Goal: Communication & Community: Ask a question

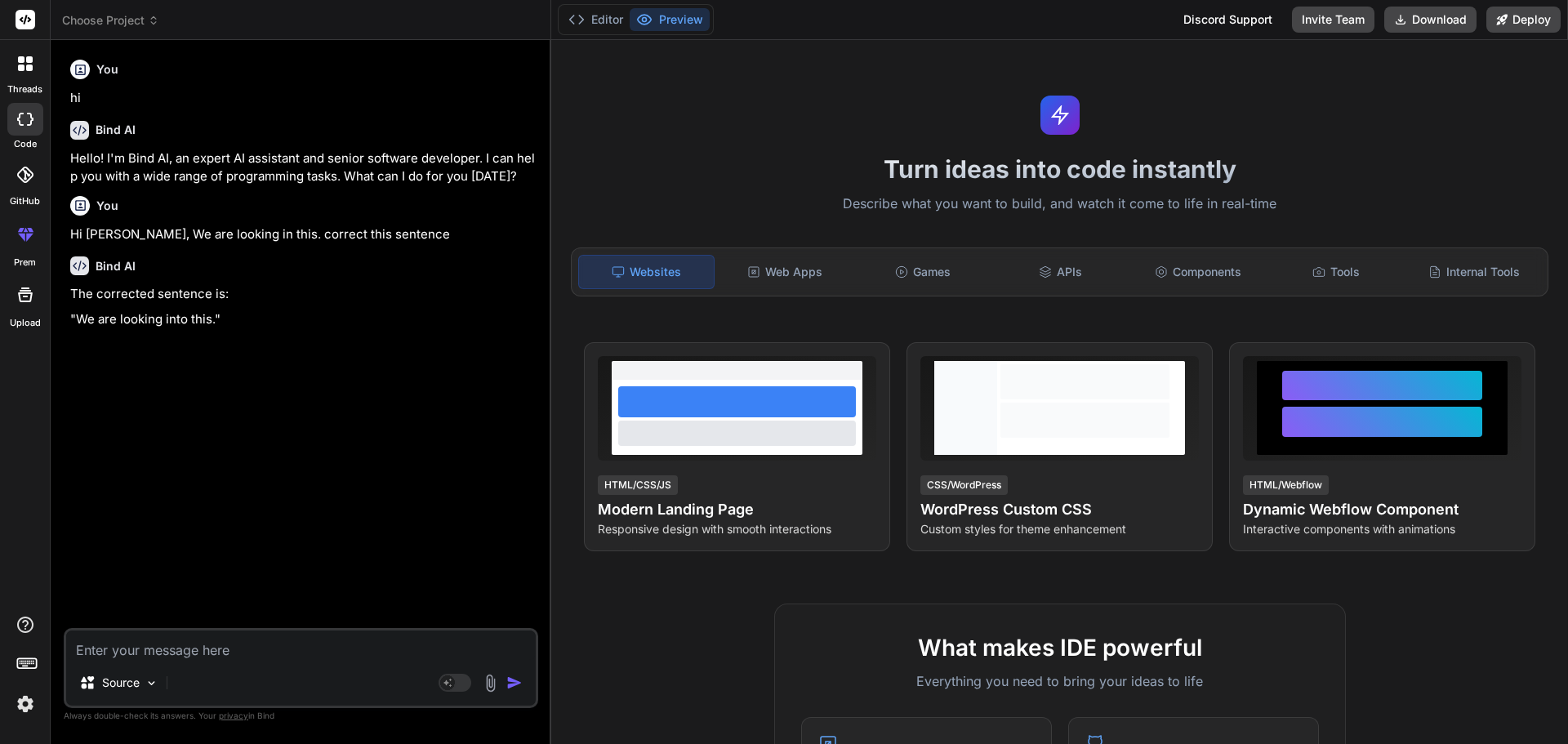
click at [218, 633] on textarea at bounding box center [301, 645] width 470 height 29
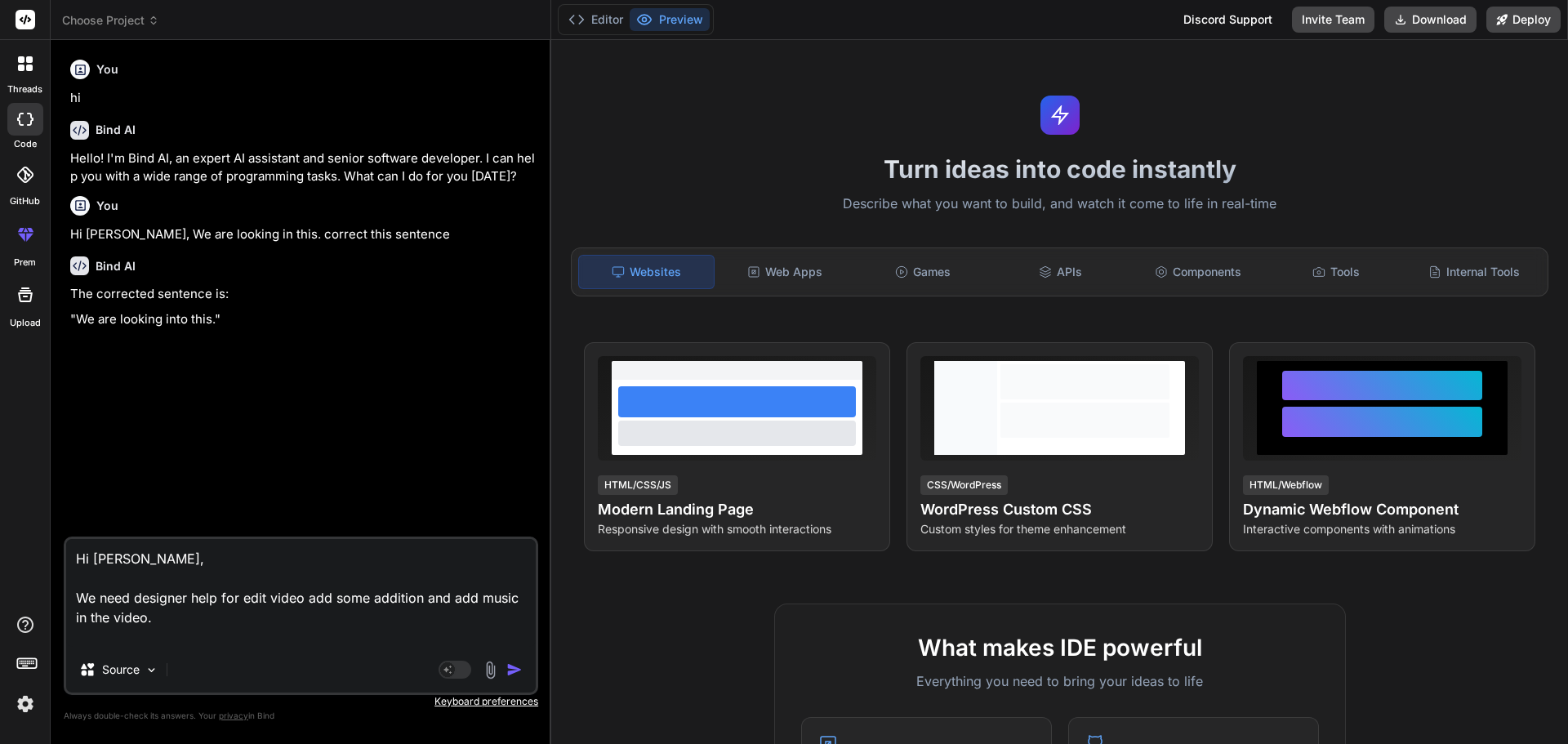
type textarea "Hi [PERSON_NAME], We need designer help for edit video add some addition and ad…"
type textarea "x"
type textarea "Hi [PERSON_NAME], We need designer help for edit video add some addition and ad…"
type textarea "x"
type textarea "Hi [PERSON_NAME], We need designer help for edit video add some addition and ad…"
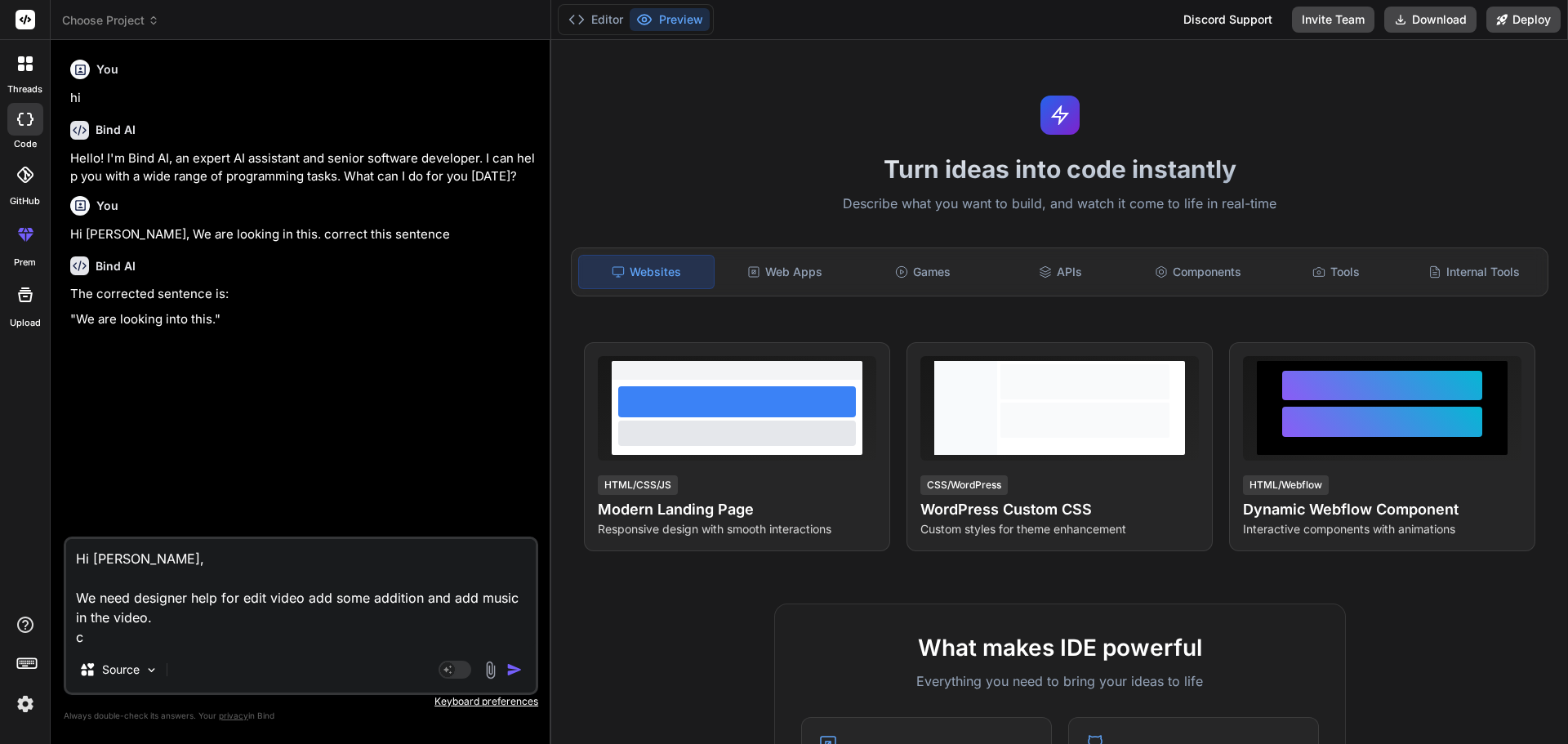
type textarea "x"
type textarea "Hi [PERSON_NAME], We need designer help for edit video add some addition and ad…"
type textarea "x"
type textarea "Hi [PERSON_NAME], We need designer help for edit video add some addition and ad…"
type textarea "x"
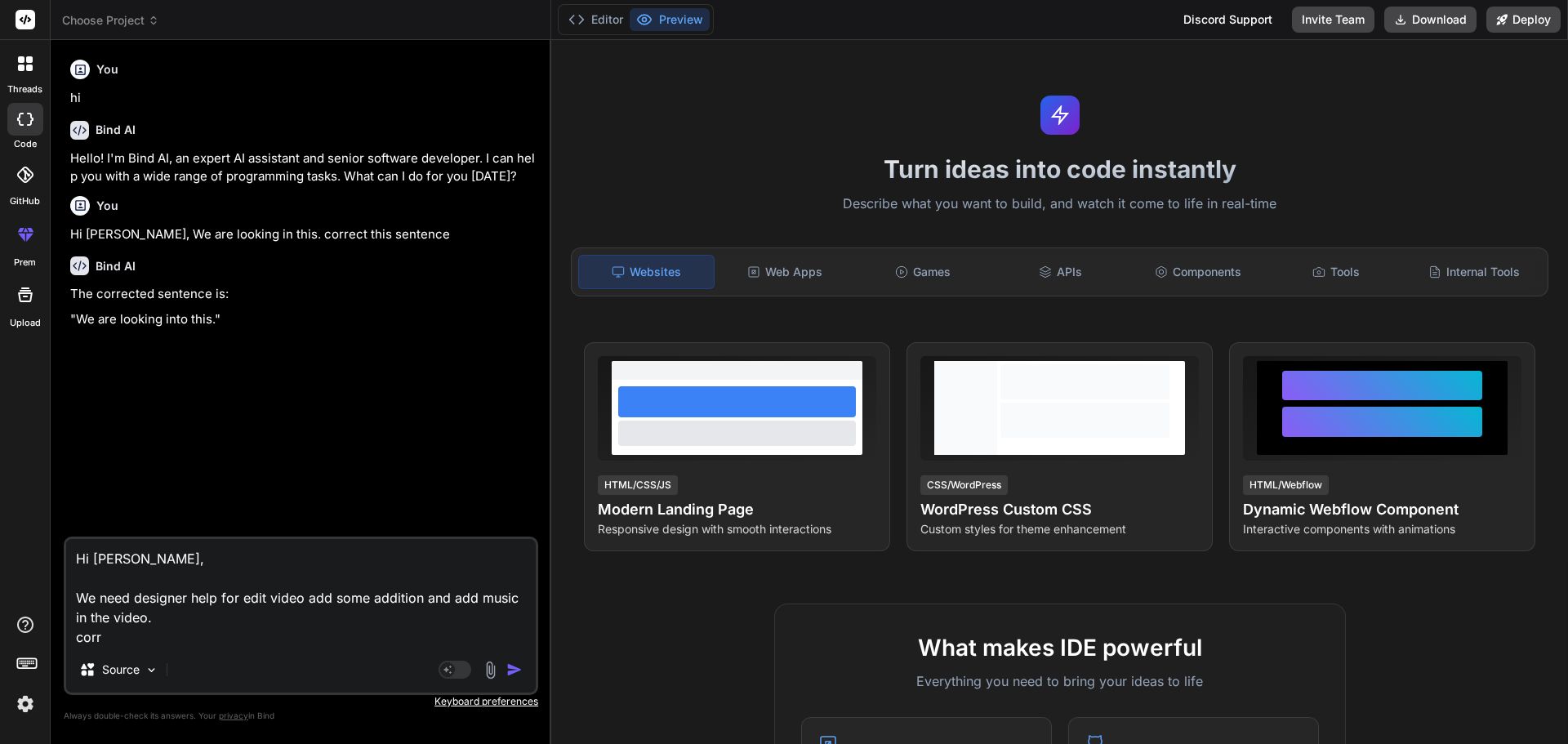
type textarea "Hi [PERSON_NAME], We need designer help for edit video add some addition and ad…"
type textarea "x"
type textarea "Hi [PERSON_NAME], We need designer help for edit video add some addition and ad…"
type textarea "x"
type textarea "Hi [PERSON_NAME], We need designer help for edit video add some addition and ad…"
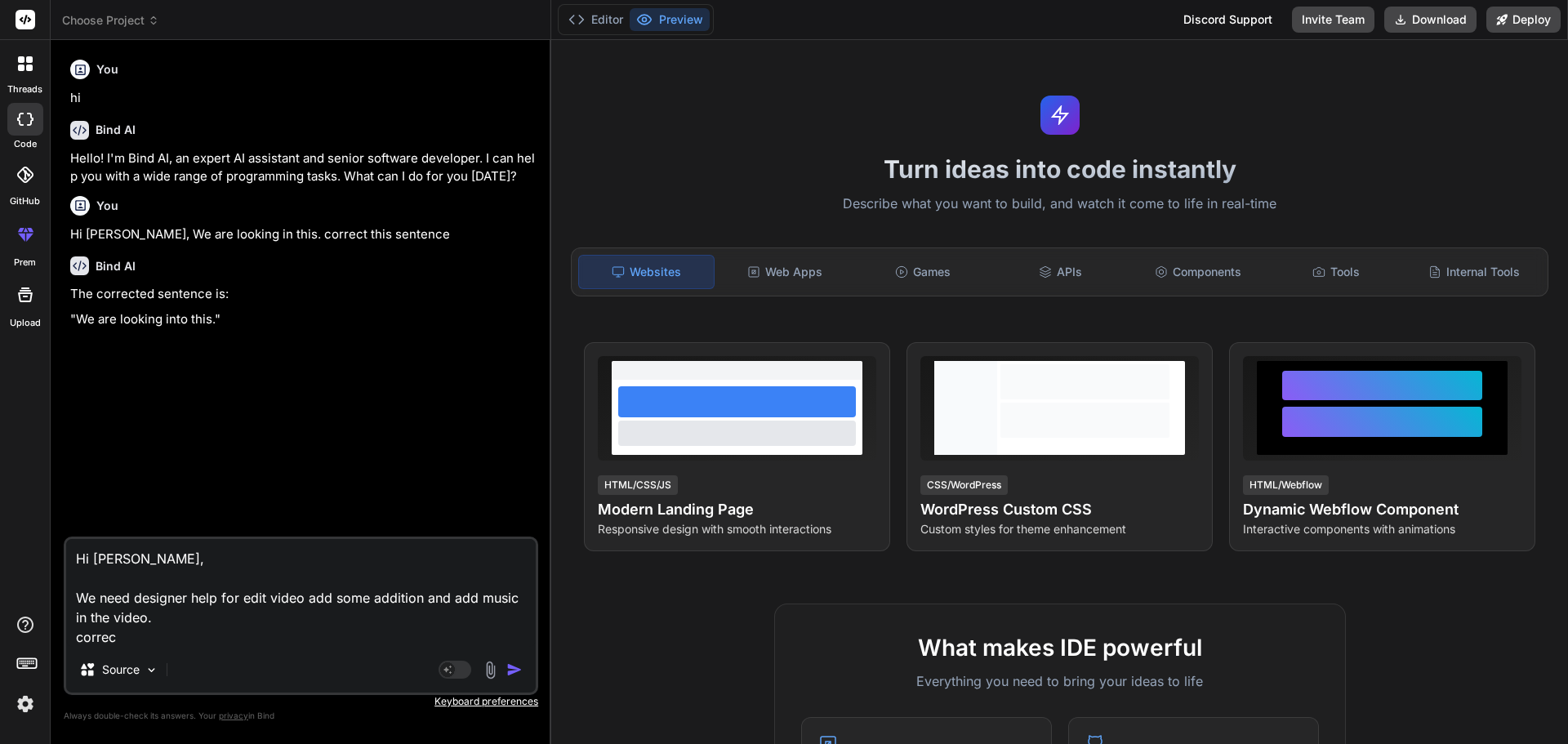
type textarea "x"
type textarea "Hi [PERSON_NAME], We need designer help for edit video add some addition and ad…"
type textarea "x"
type textarea "Hi [PERSON_NAME], We need designer help for edit video add some addition and ad…"
type textarea "x"
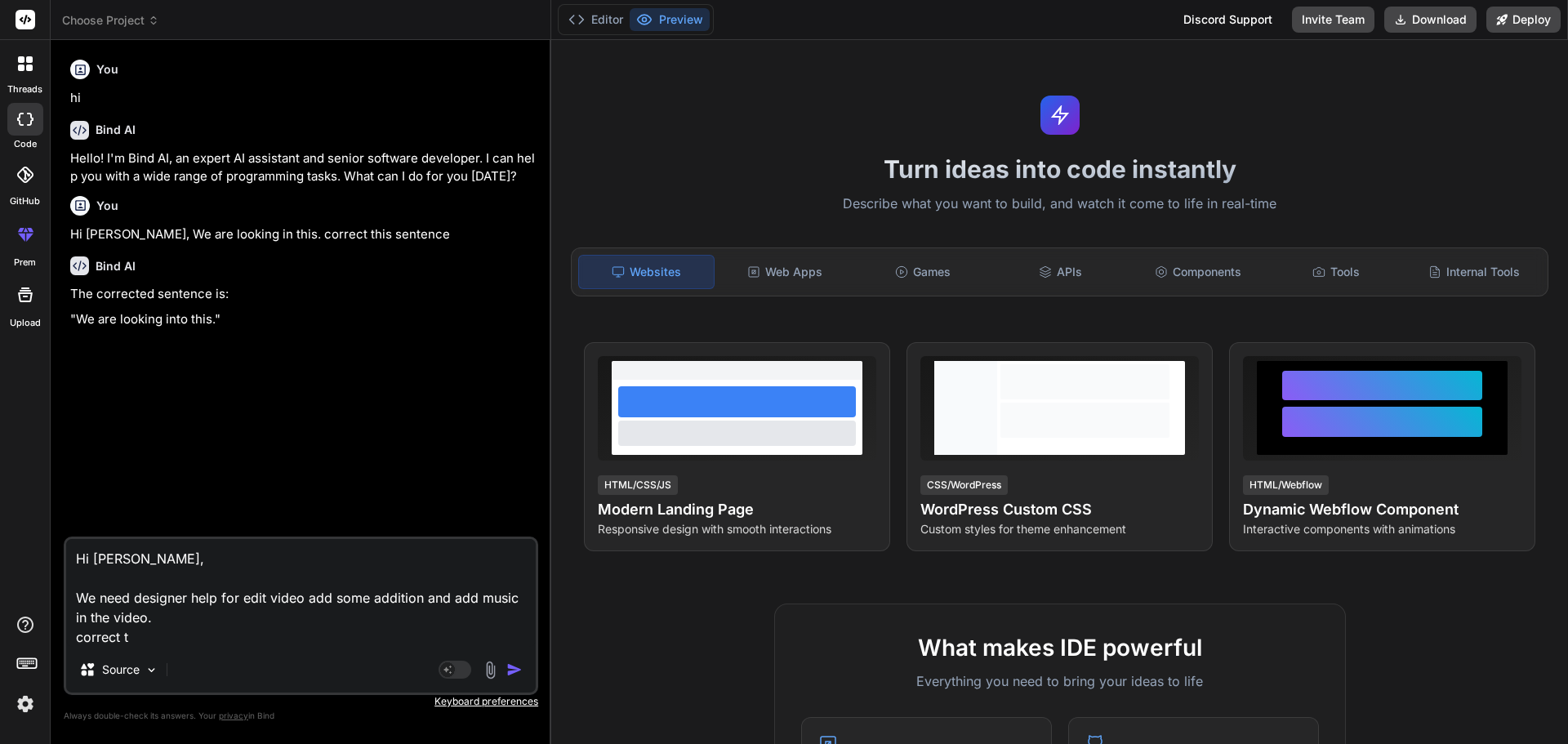
type textarea "Hi [PERSON_NAME], We need designer help for edit video add some addition and ad…"
type textarea "x"
type textarea "Hi [PERSON_NAME], We need designer help for edit video add some addition and ad…"
type textarea "x"
type textarea "Hi [PERSON_NAME], We need designer help for edit video add some addition and ad…"
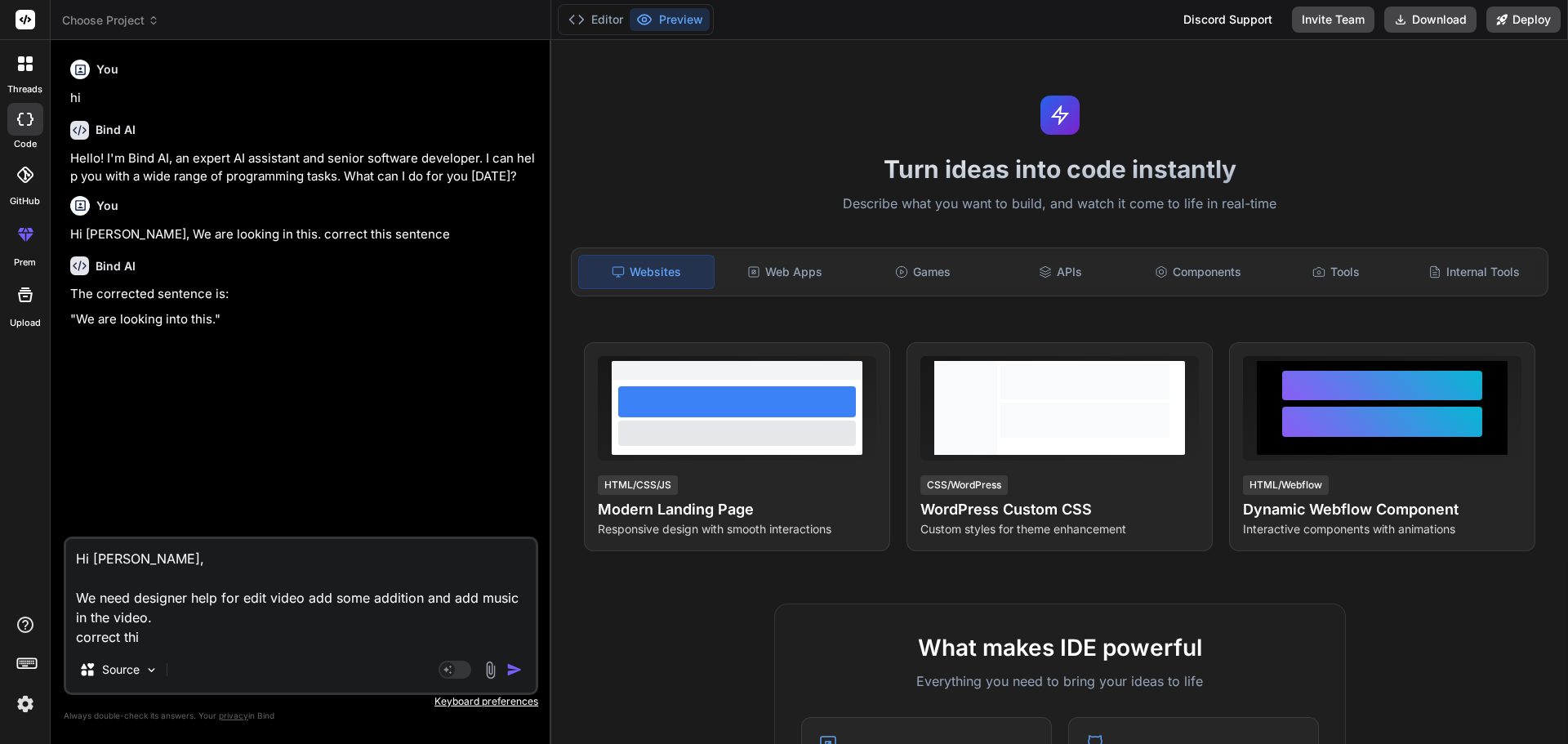
type textarea "x"
type textarea "Hi [PERSON_NAME], We need designer help for edit video add some addition and ad…"
type textarea "x"
type textarea "Hi [PERSON_NAME], We need designer help for edit video add some addition and ad…"
type textarea "x"
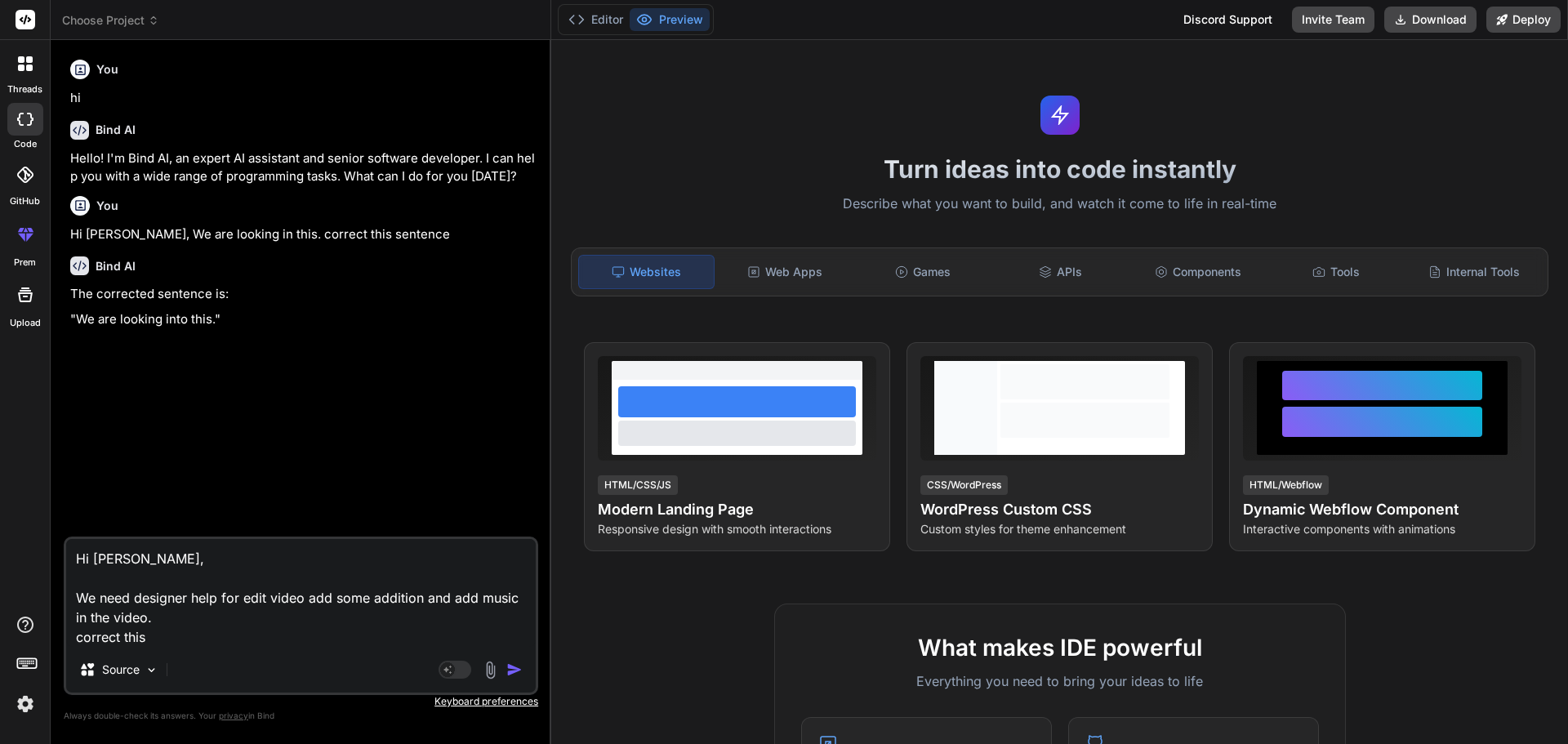
type textarea "Hi [PERSON_NAME], We need designer help for edit video add some addition and ad…"
type textarea "x"
type textarea "Hi [PERSON_NAME], We need designer help for edit video add some addition and ad…"
type textarea "x"
type textarea "Hi [PERSON_NAME], We need designer help for edit video add some addition and ad…"
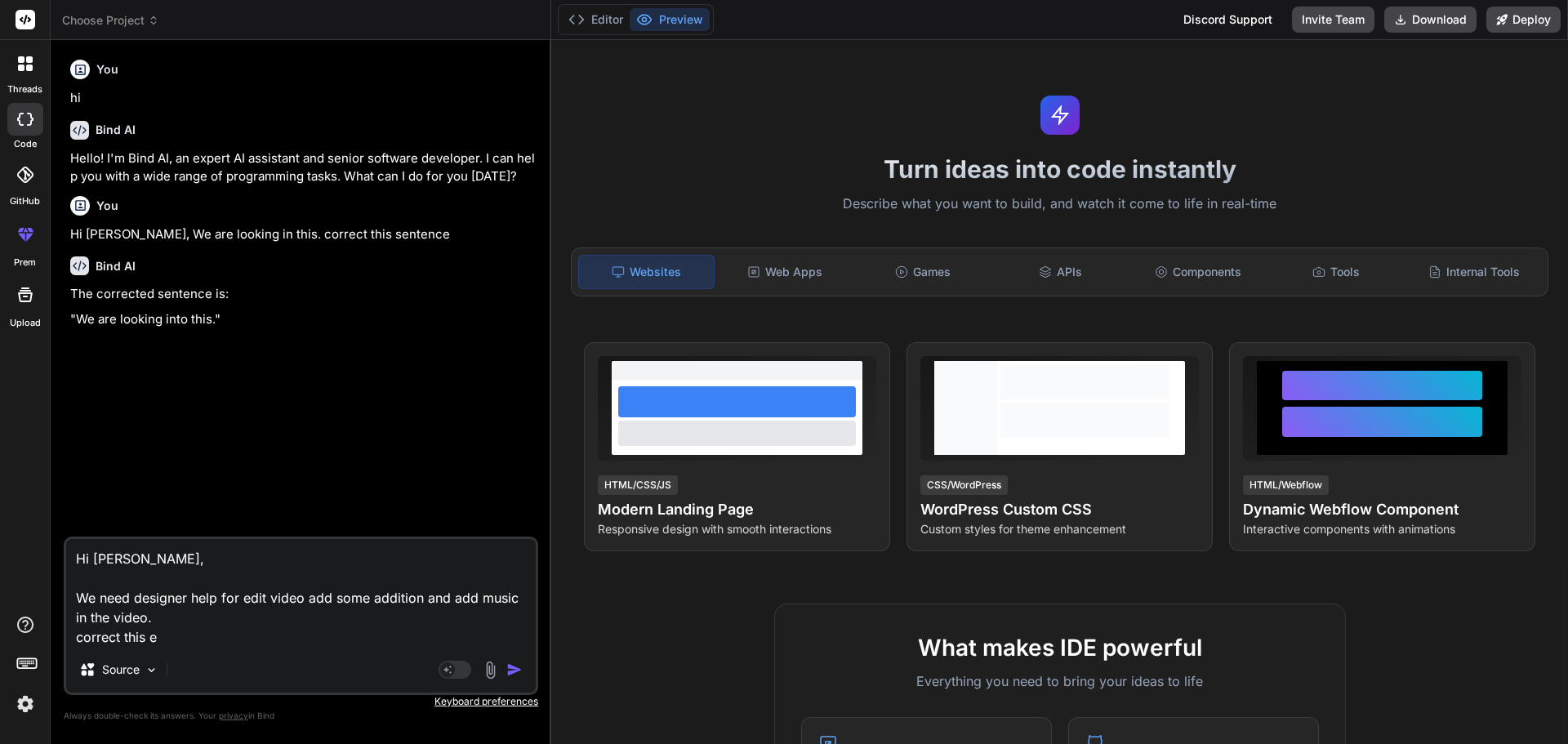
type textarea "x"
type textarea "Hi [PERSON_NAME], We need designer help for edit video add some addition and ad…"
type textarea "x"
type textarea "Hi [PERSON_NAME], We need designer help for edit video add some addition and ad…"
type textarea "x"
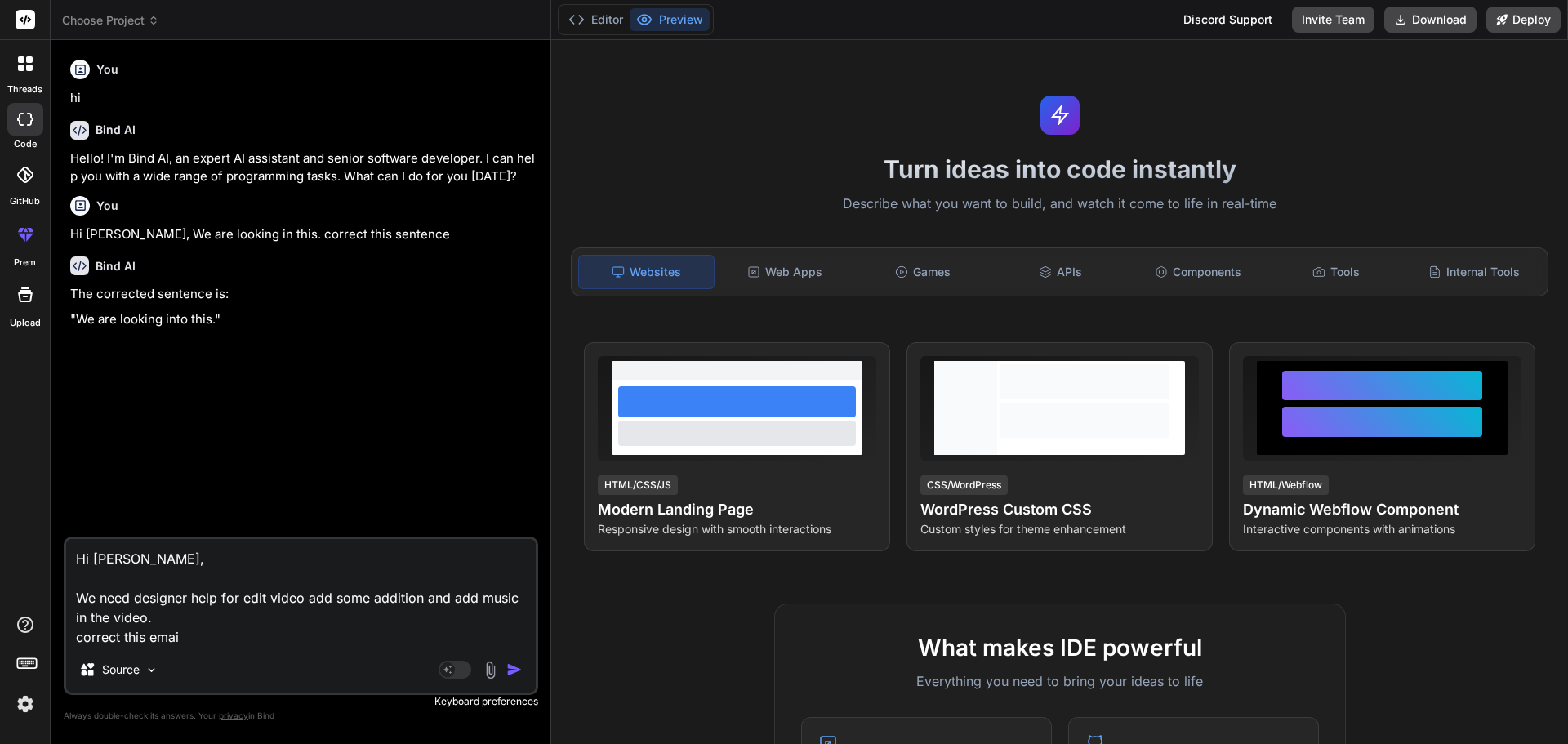
type textarea "Hi [PERSON_NAME], We need designer help for edit video add some addition and ad…"
type textarea "x"
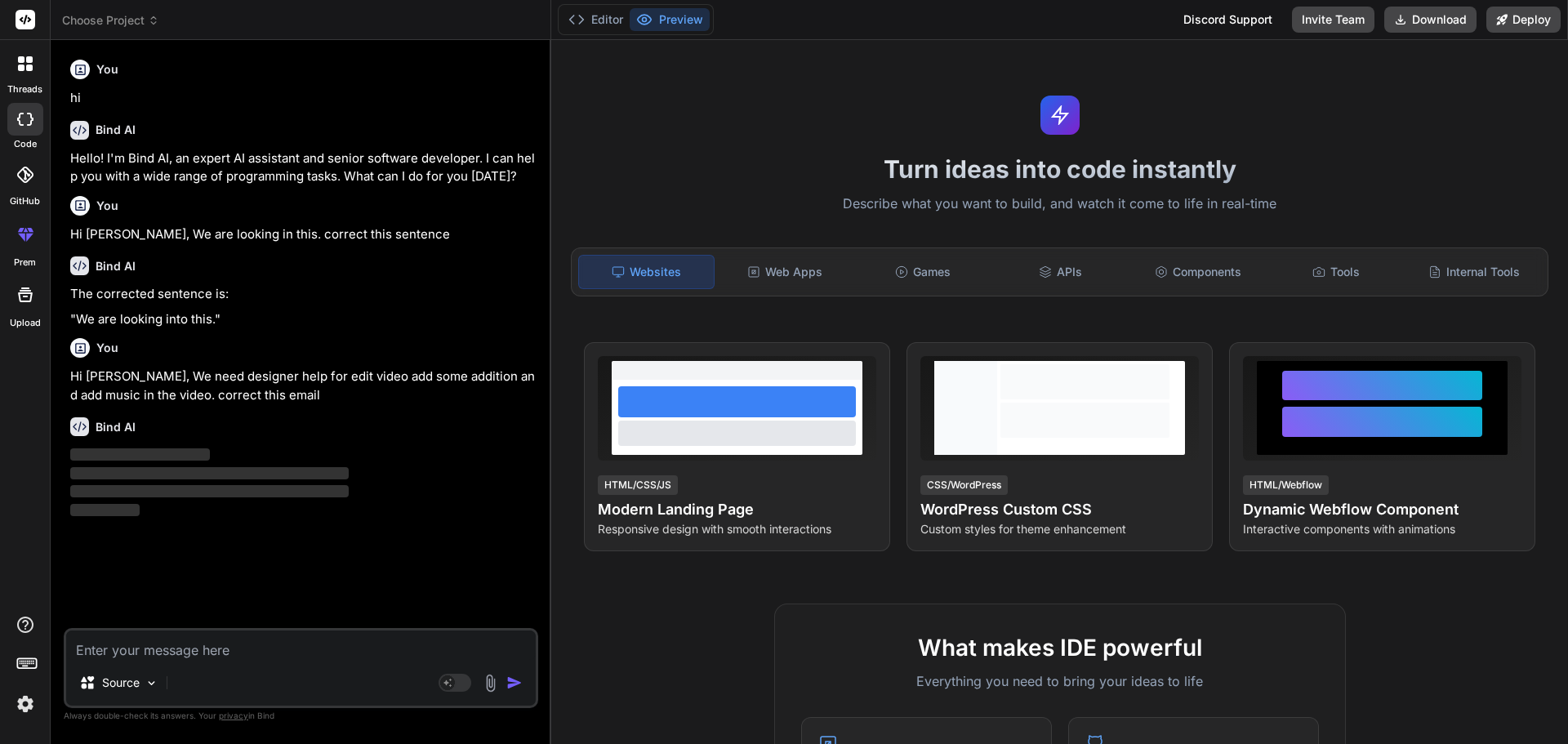
type textarea "x"
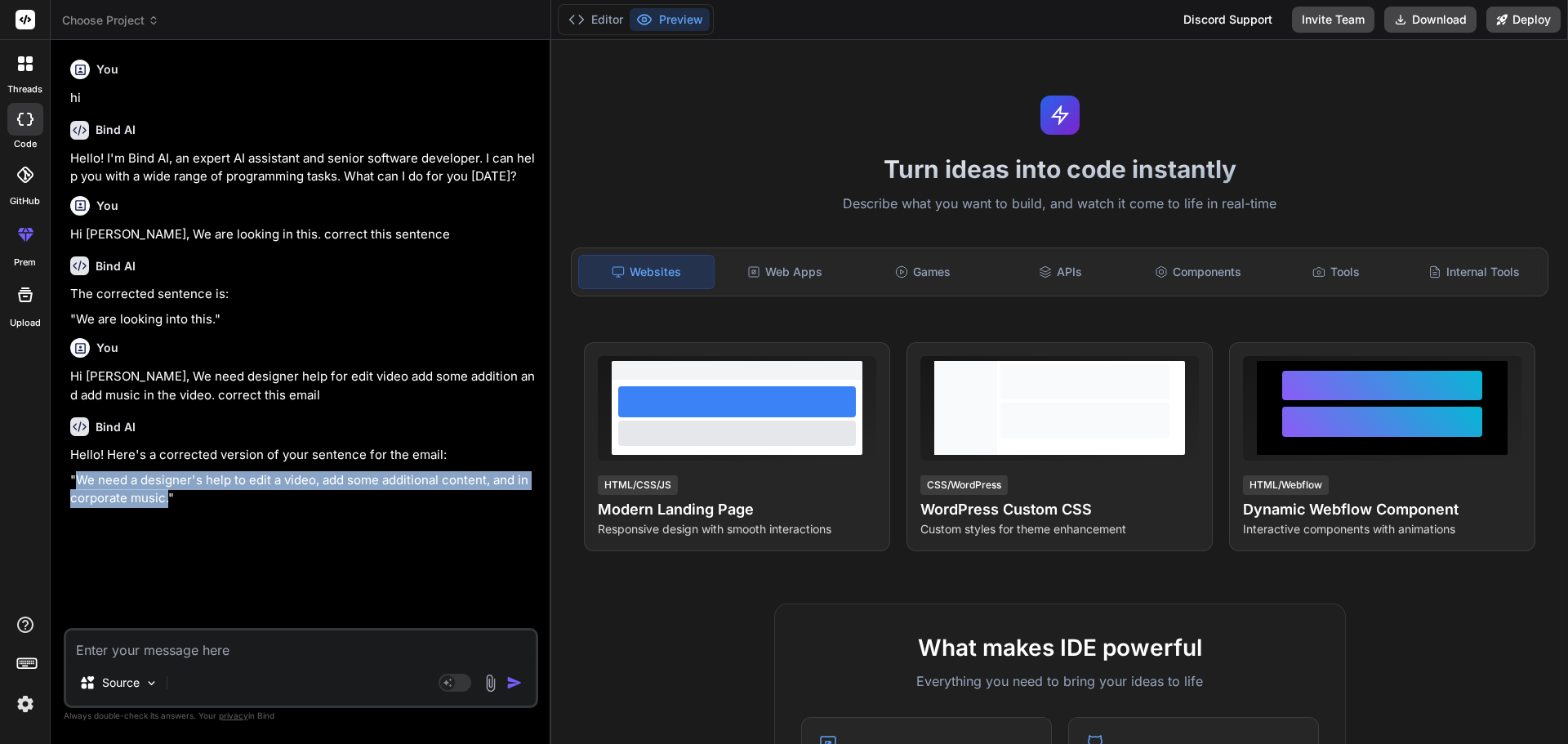
drag, startPoint x: 170, startPoint y: 500, endPoint x: 76, endPoint y: 479, distance: 96.3
click at [76, 479] on p ""We need a designer's help to edit a video, add some additional content, and in…" at bounding box center [302, 489] width 465 height 37
copy p "We need a designer's help to edit a video, add some additional content, and inc…"
click at [168, 505] on p ""We need a designer's help to edit a video, add some additional content, and in…" at bounding box center [302, 489] width 465 height 37
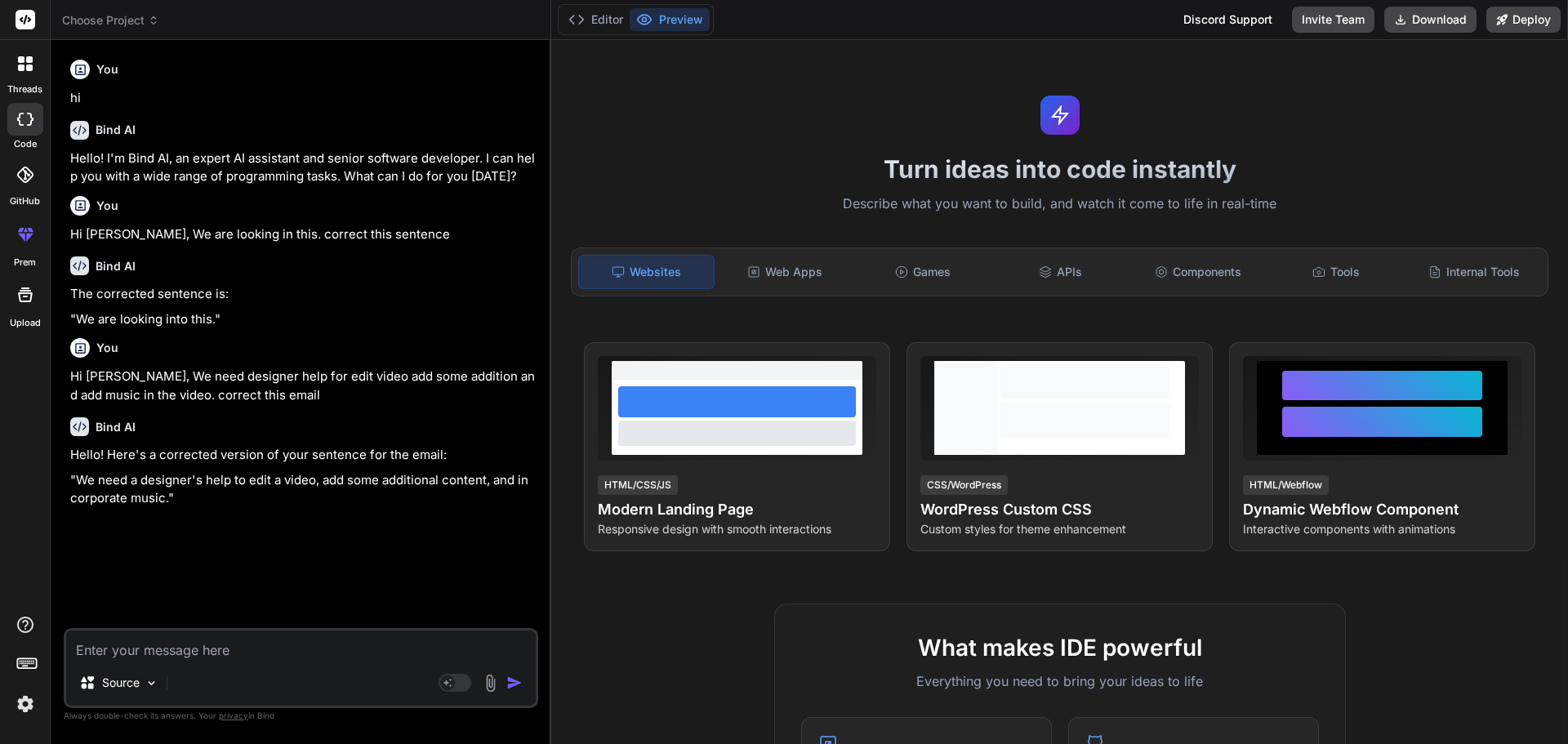
click at [162, 653] on textarea at bounding box center [301, 645] width 470 height 29
paste textarea "We need a designer's help to edit a video, add some additional content, and inc…"
type textarea "We need a designer's help to edit a video, add some additional content, and inc…"
type textarea "x"
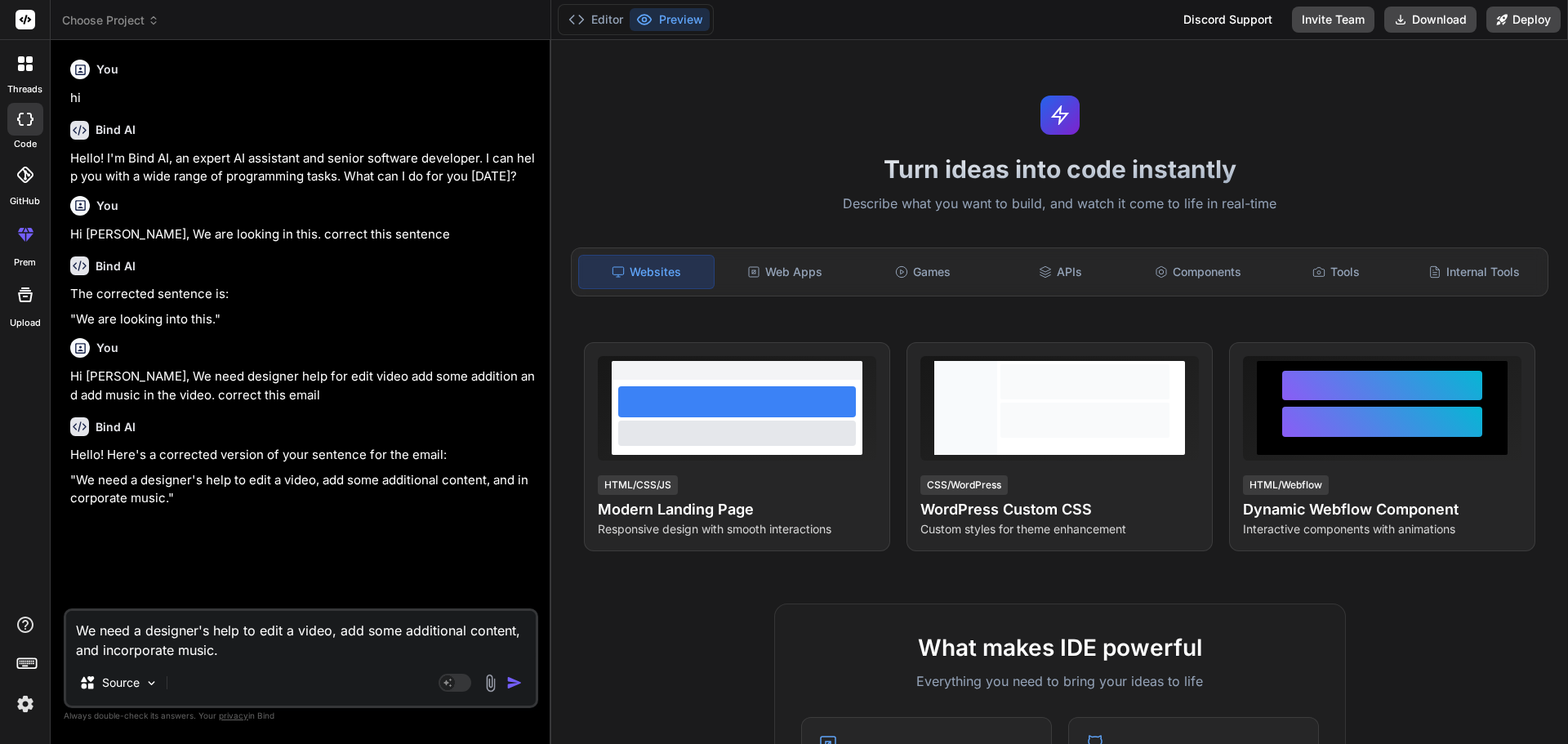
click at [421, 630] on textarea "We need a designer's help to edit a video, add some additional content, and inc…" at bounding box center [301, 635] width 470 height 49
type textarea "We need a designer's help to edit a video, add some acontent, and incorporate m…"
type textarea "x"
type textarea "We need a designer's help to edit a video, add some ancontent, and incorporate …"
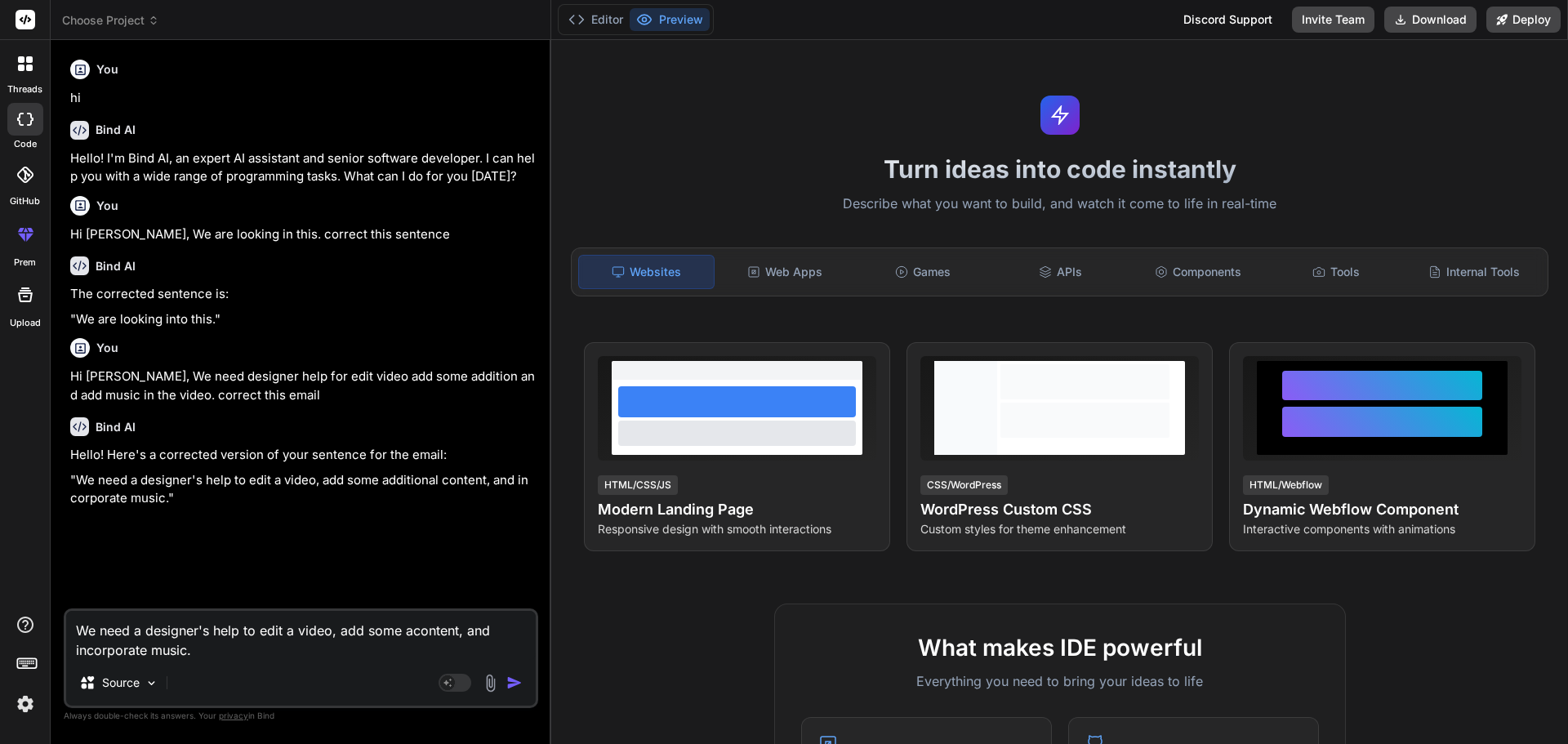
type textarea "x"
type textarea "We need a designer's help to edit a video, add some anicontent, and incorporate…"
type textarea "x"
type textarea "We need a designer's help to edit a video, add some animcontent, and incorporat…"
type textarea "x"
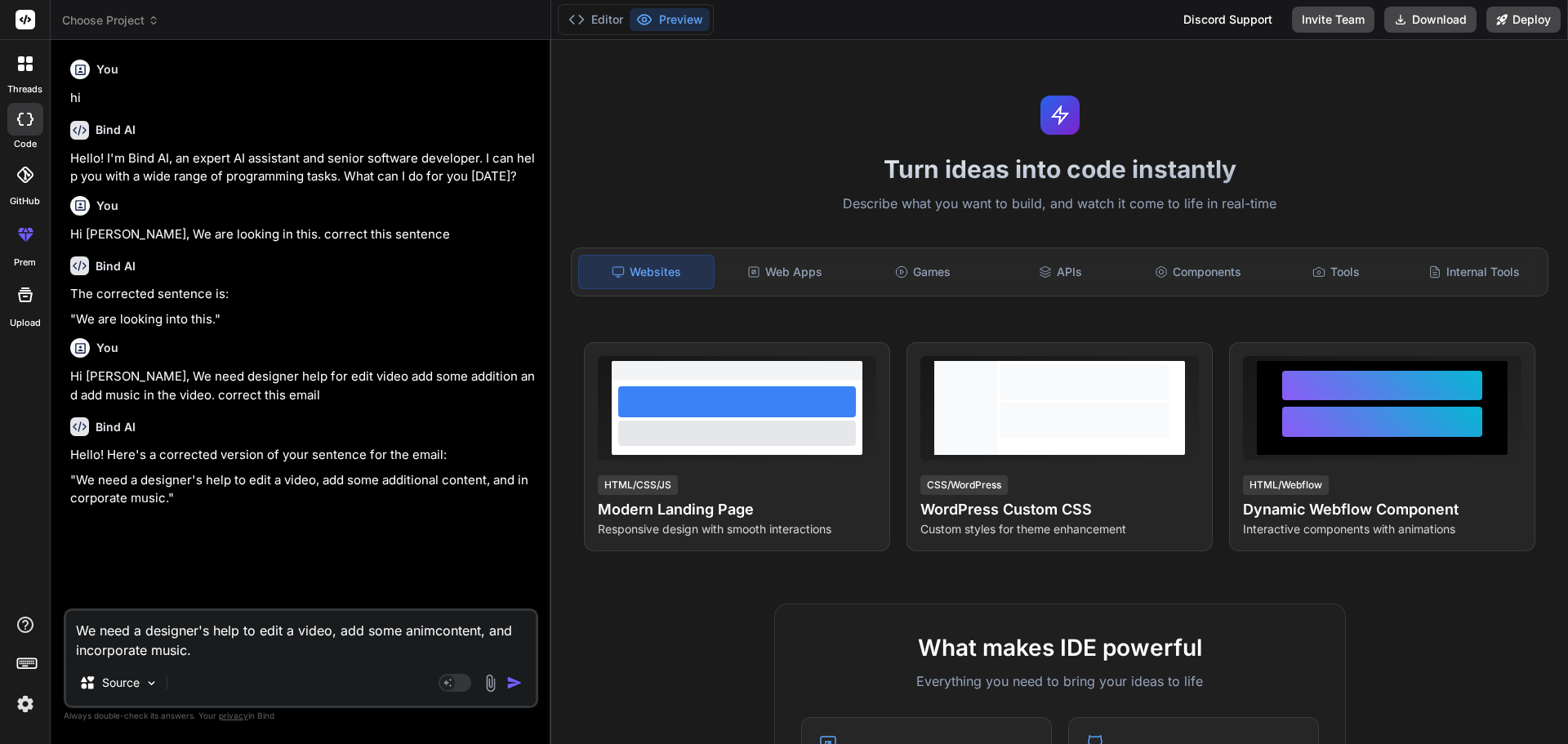
type textarea "We need a designer's help to edit a video, add some animtcontent, and incorpora…"
type textarea "x"
type textarea "We need a designer's help to edit a video, add some animticontent, and incorpor…"
type textarea "x"
type textarea "We need a designer's help to edit a video, add some animtiocontent, and incorpo…"
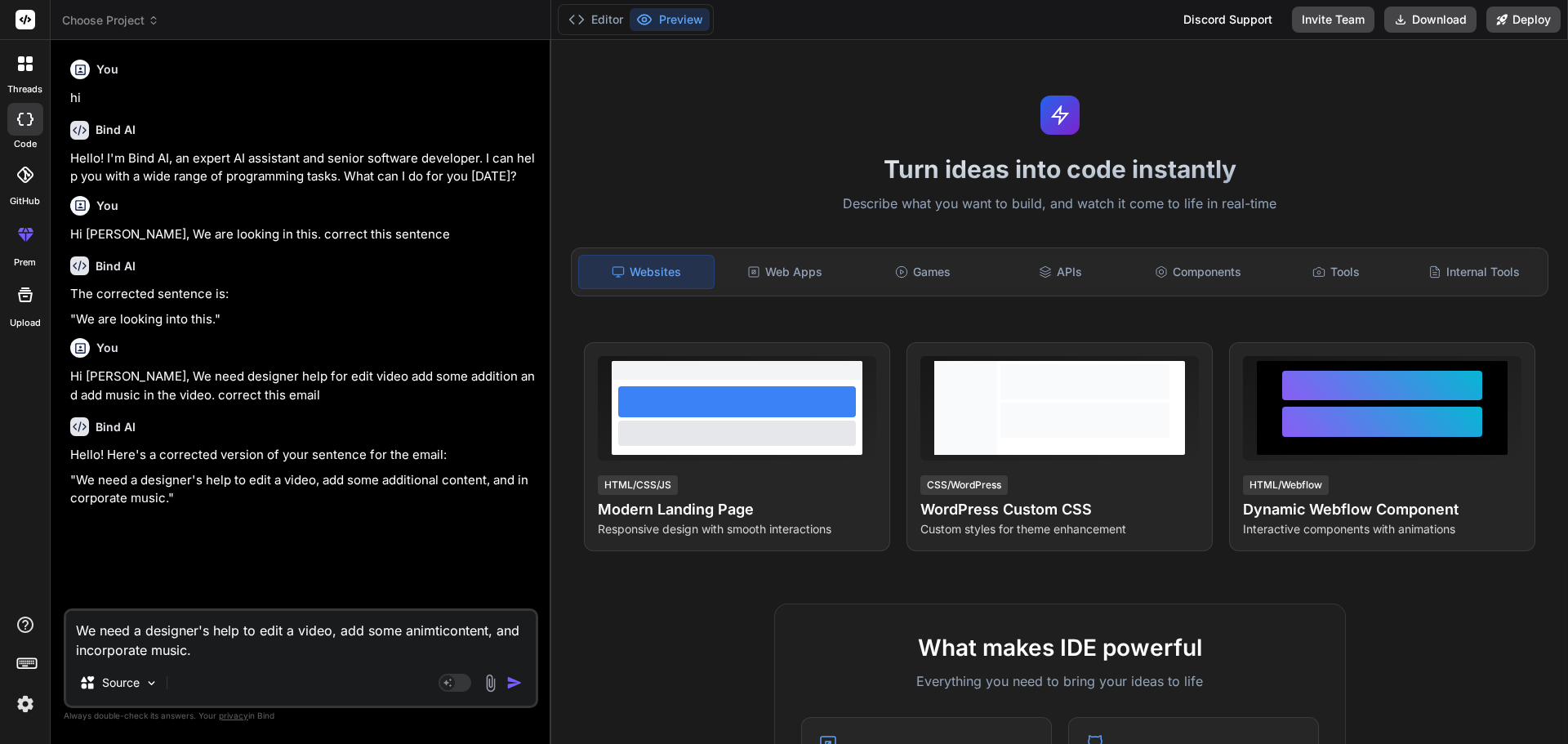
type textarea "x"
type textarea "We need a designer's help to edit a video, add some animtioncontent, and incorp…"
type textarea "x"
type textarea "We need a designer's help to edit a video, add some animtion content, and incor…"
type textarea "x"
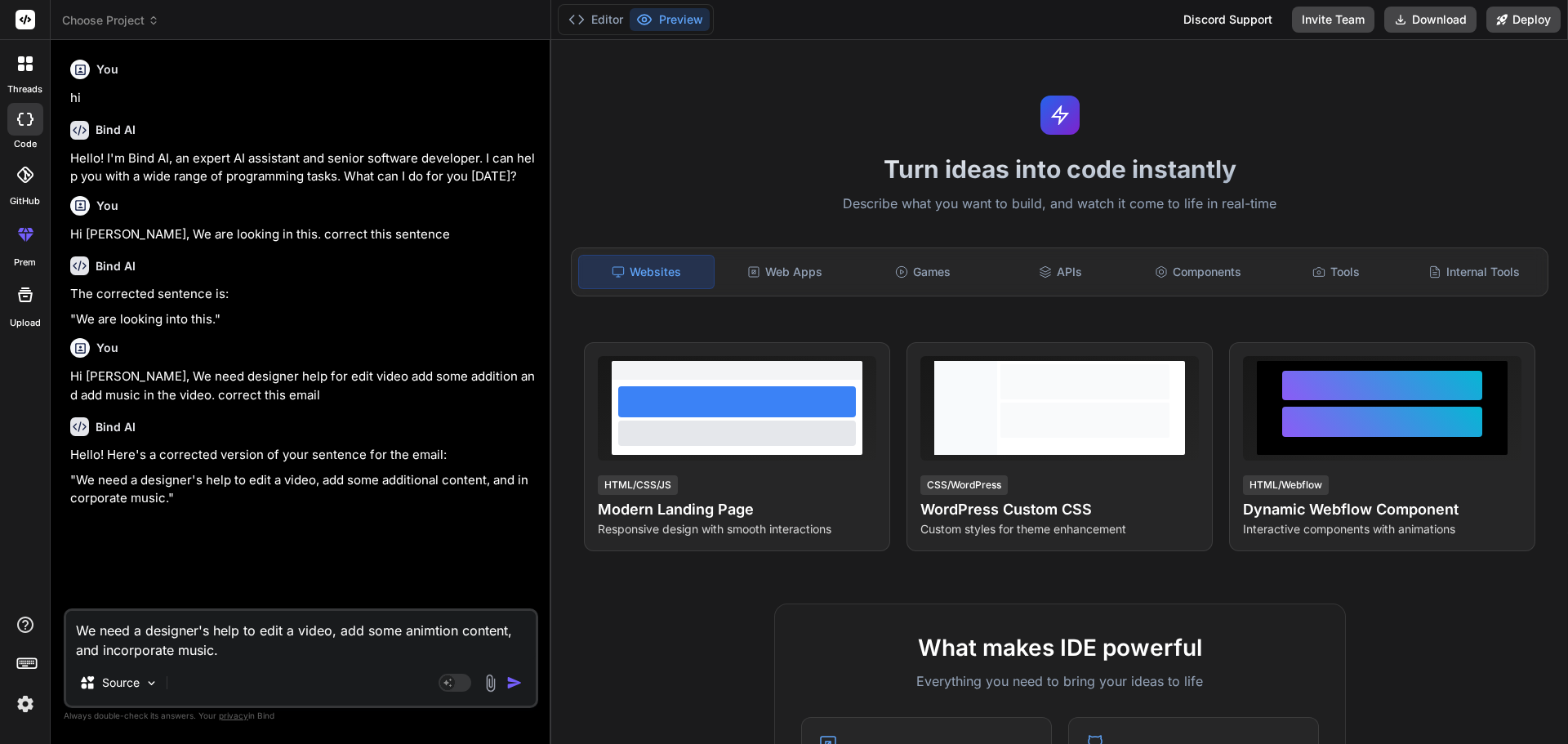
click at [422, 631] on textarea "We need a designer's help to edit a video, add some animtion content, and incor…" at bounding box center [301, 635] width 470 height 49
click at [431, 637] on textarea "We need a designer's help to edit a video, add some animtion content, and incor…" at bounding box center [301, 635] width 470 height 49
type textarea "We need a designer's help to edit a video, add some animation content, and inco…"
type textarea "x"
click at [512, 628] on textarea "We need a designer's help to edit a video, add some animation content, and inco…" at bounding box center [301, 635] width 470 height 49
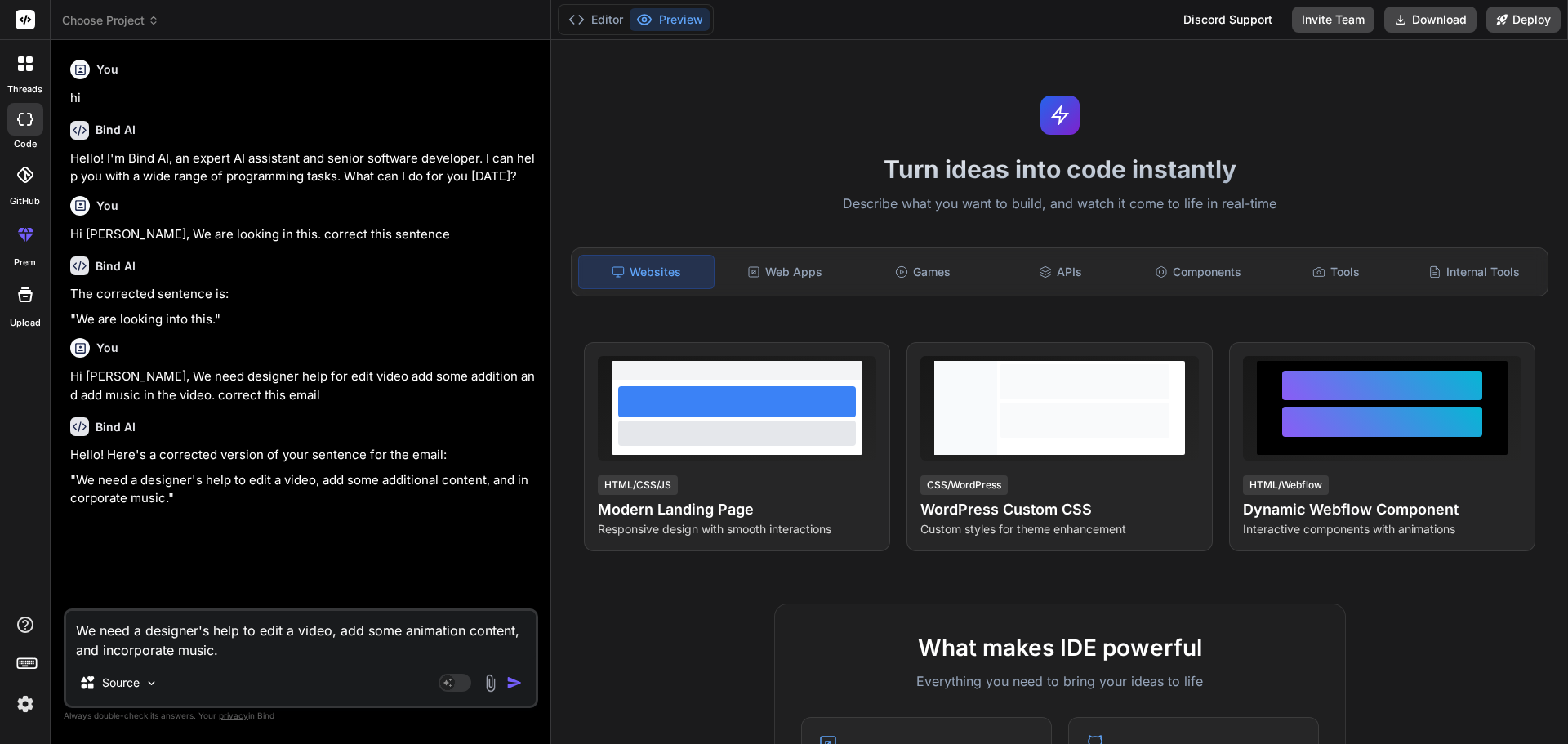
type textarea "We need a designer's help to edit a video, add some animation conten, and incor…"
type textarea "x"
type textarea "We need a designer's help to edit a video, add some animation [PERSON_NAME], an…"
type textarea "x"
type textarea "We need a designer's help to edit a video, add some animation cont, and incorpo…"
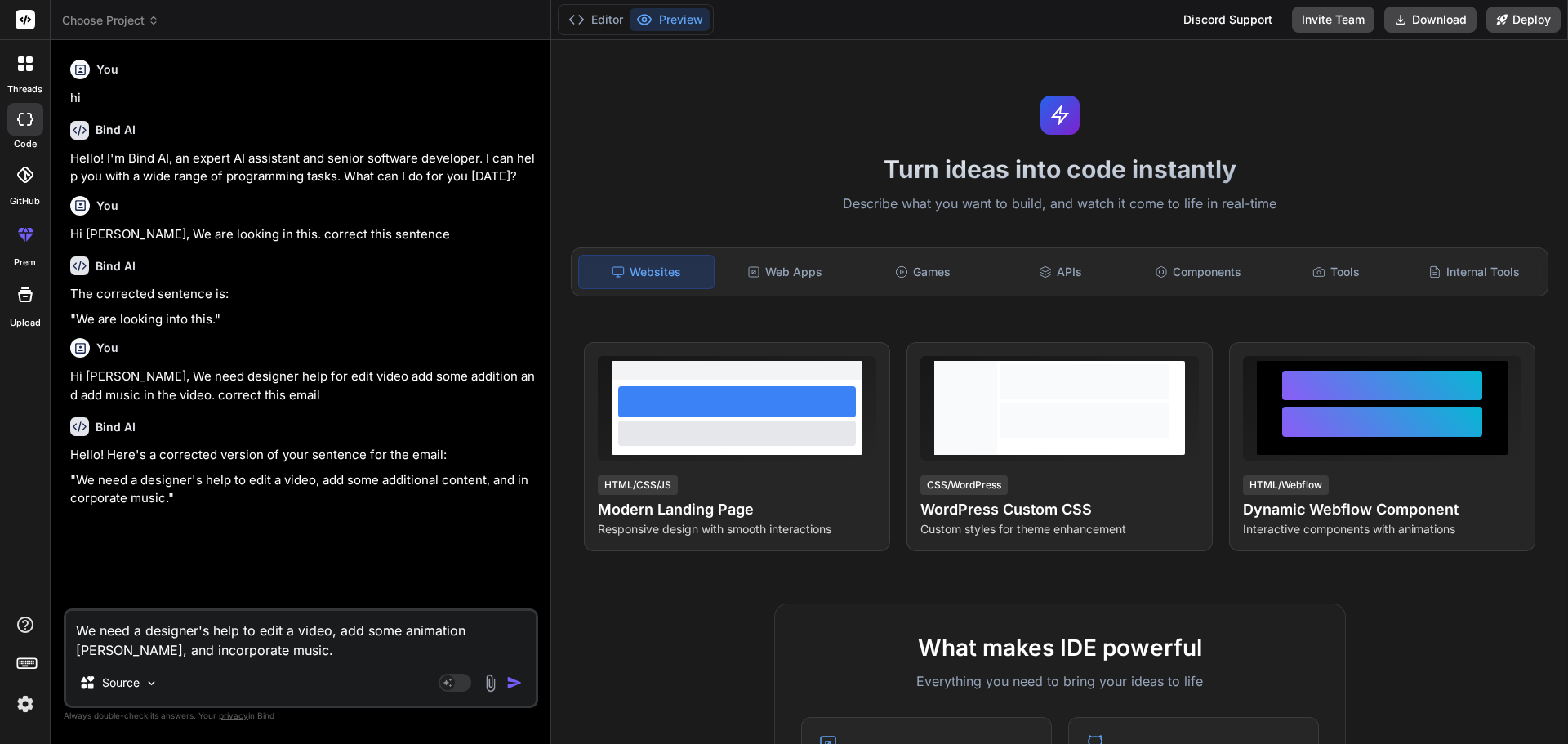
type textarea "x"
type textarea "We need a designer's help to edit a video, add some animation con, and incorpor…"
type textarea "x"
type textarea "We need a designer's help to edit a video, add some animation co, and incorpora…"
type textarea "x"
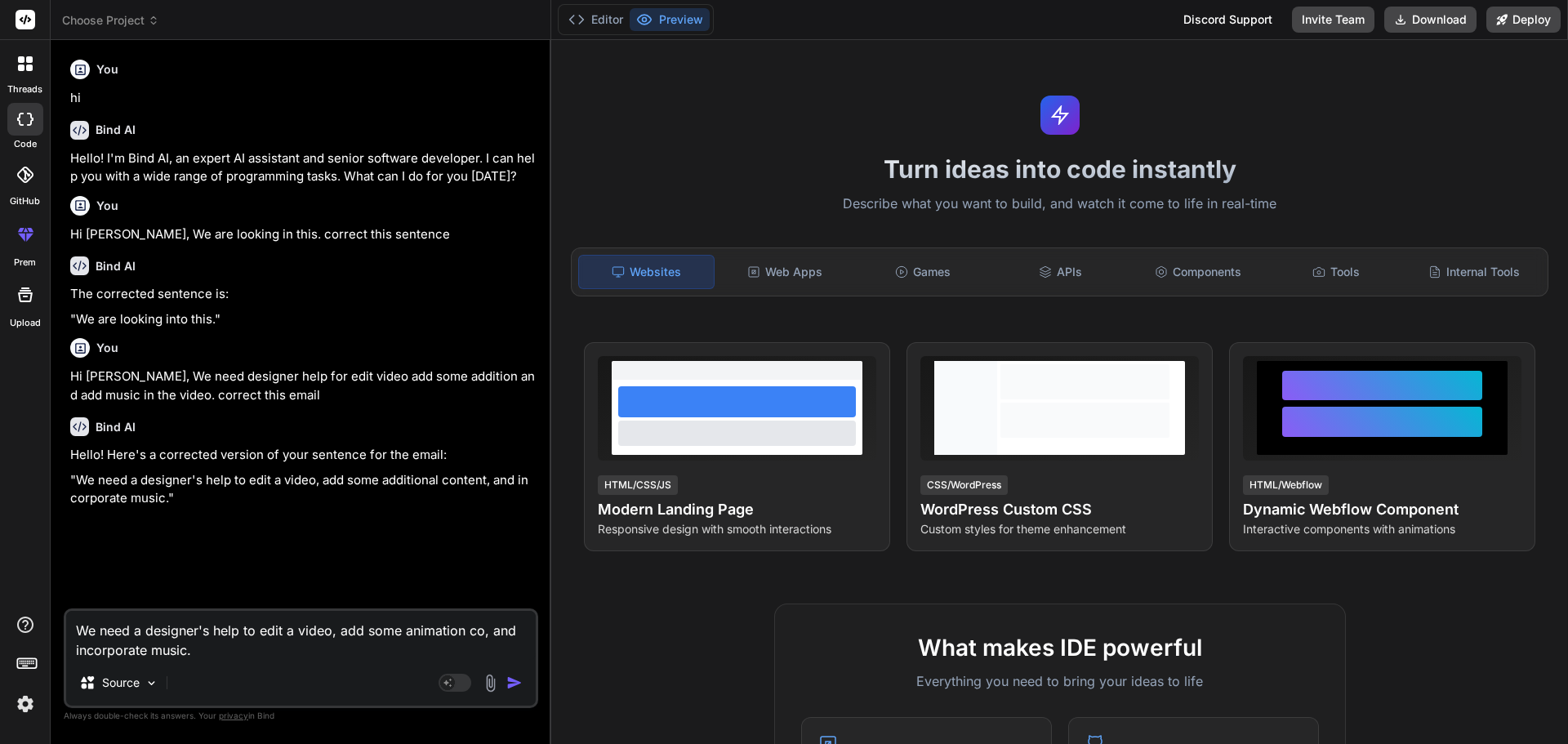
type textarea "We need a designer's help to edit a video, add some animation c, and incorporat…"
type textarea "x"
type textarea "We need a designer's help to edit a video, add some animation , and incorporate…"
type textarea "x"
click at [143, 652] on textarea "We need a designer's help to edit a video, add some animation , and incorporate…" at bounding box center [301, 635] width 470 height 49
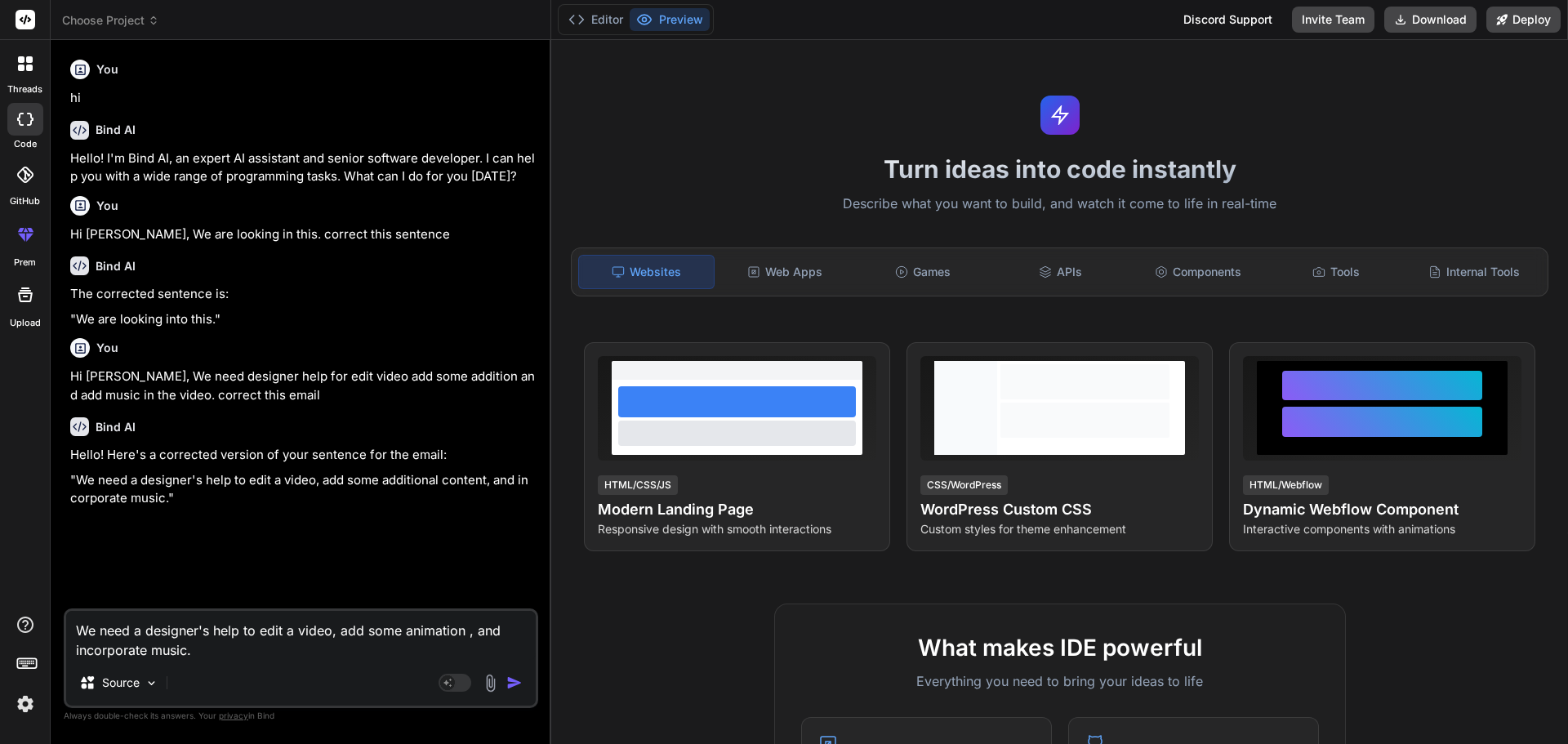
click at [146, 653] on textarea "We need a designer's help to edit a video, add some animation , and incorporate…" at bounding box center [301, 635] width 470 height 49
type textarea "We need a designer's help to edit a video, add some animation , and incorporat …"
type textarea "x"
type textarea "We need a designer's help to edit a video, add some animation , and incorpora m…"
type textarea "x"
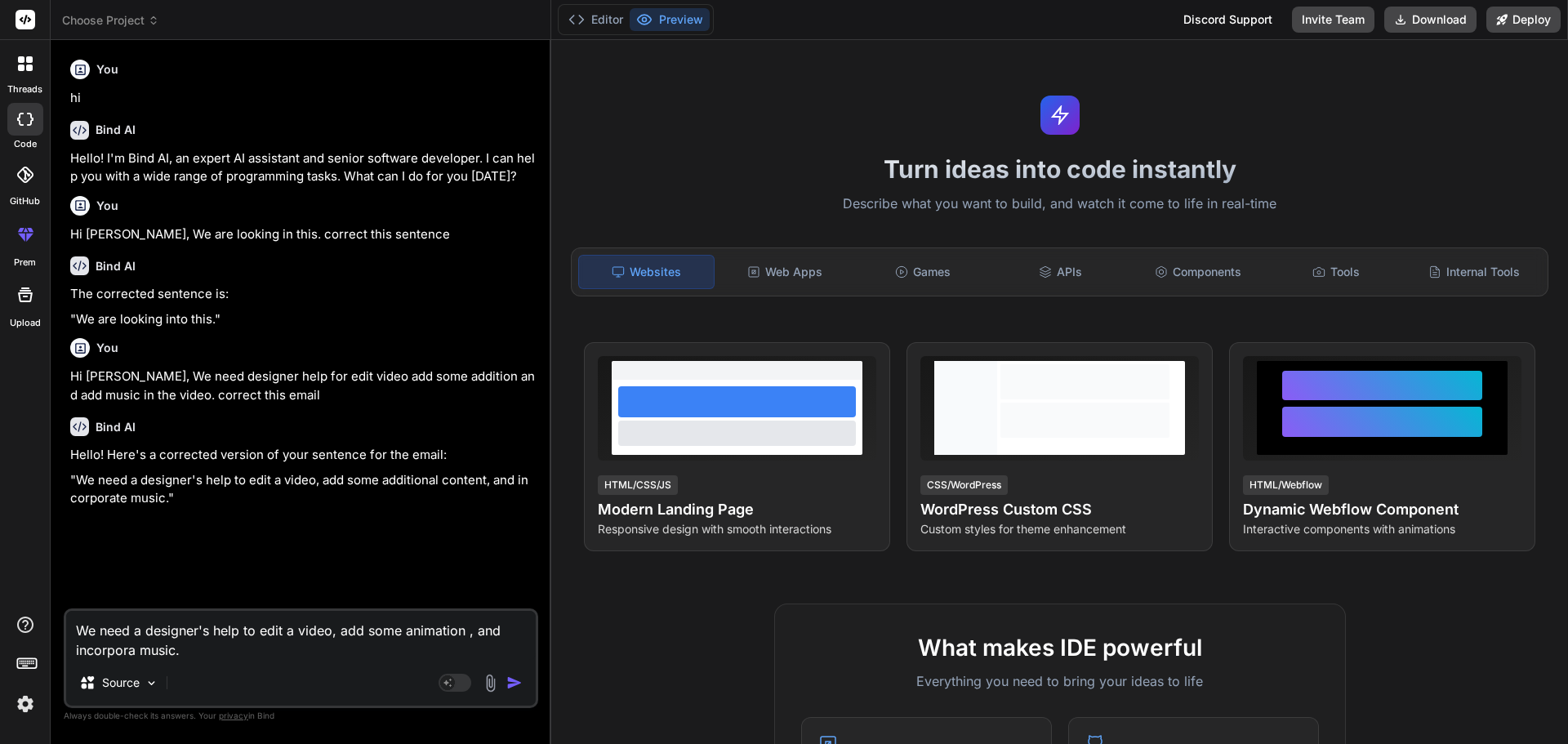
type textarea "We need a designer's help to edit a video, add some animation , and incorpor mu…"
type textarea "x"
type textarea "We need a designer's help to edit a video, add some animation , and incorpo mus…"
type textarea "x"
type textarea "We need a designer's help to edit a video, add some animation , and incorp musi…"
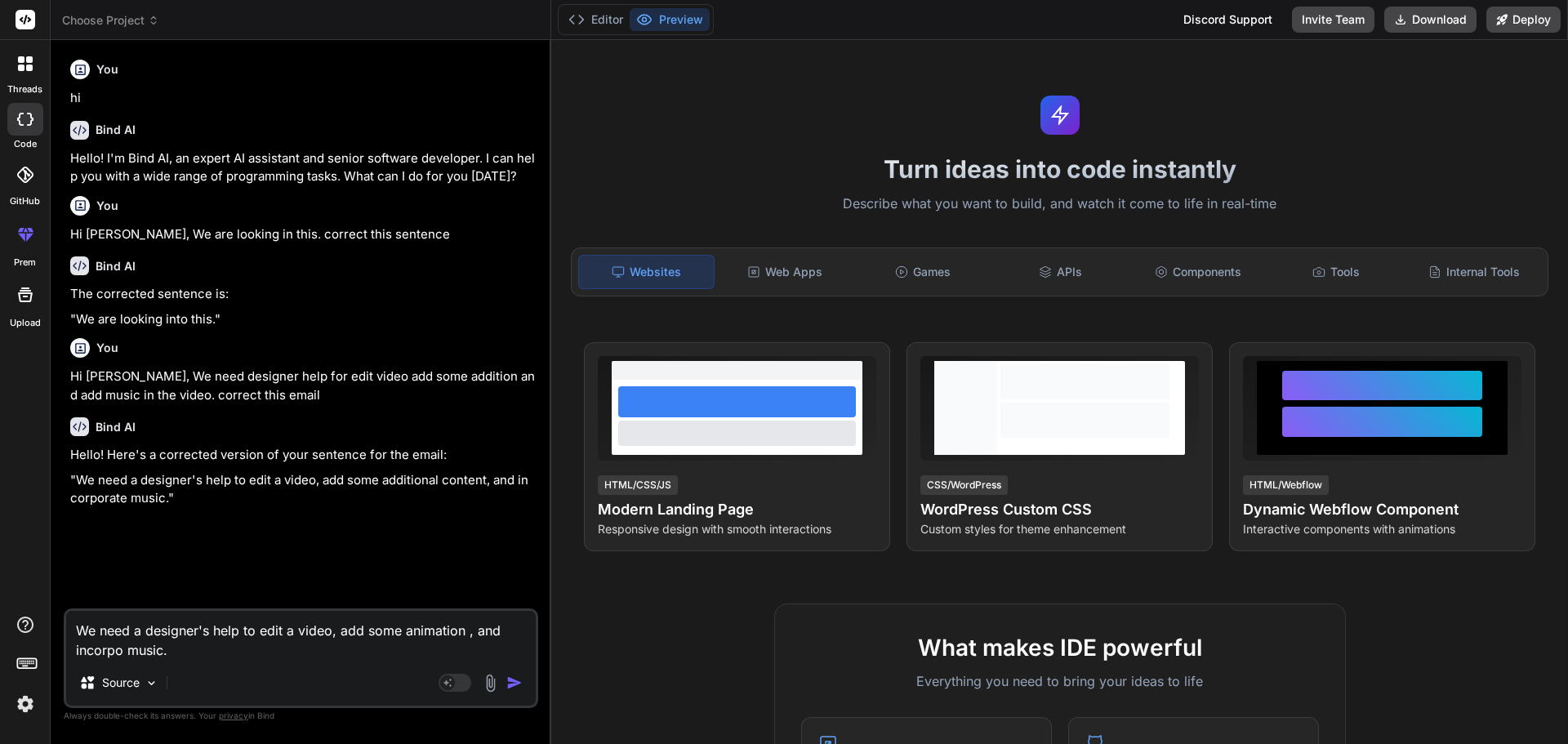
type textarea "x"
type textarea "We need a designer's help to edit a video, add some animation , and incor music."
type textarea "x"
type textarea "We need a designer's help to edit a video, add some animation , and inco music."
type textarea "x"
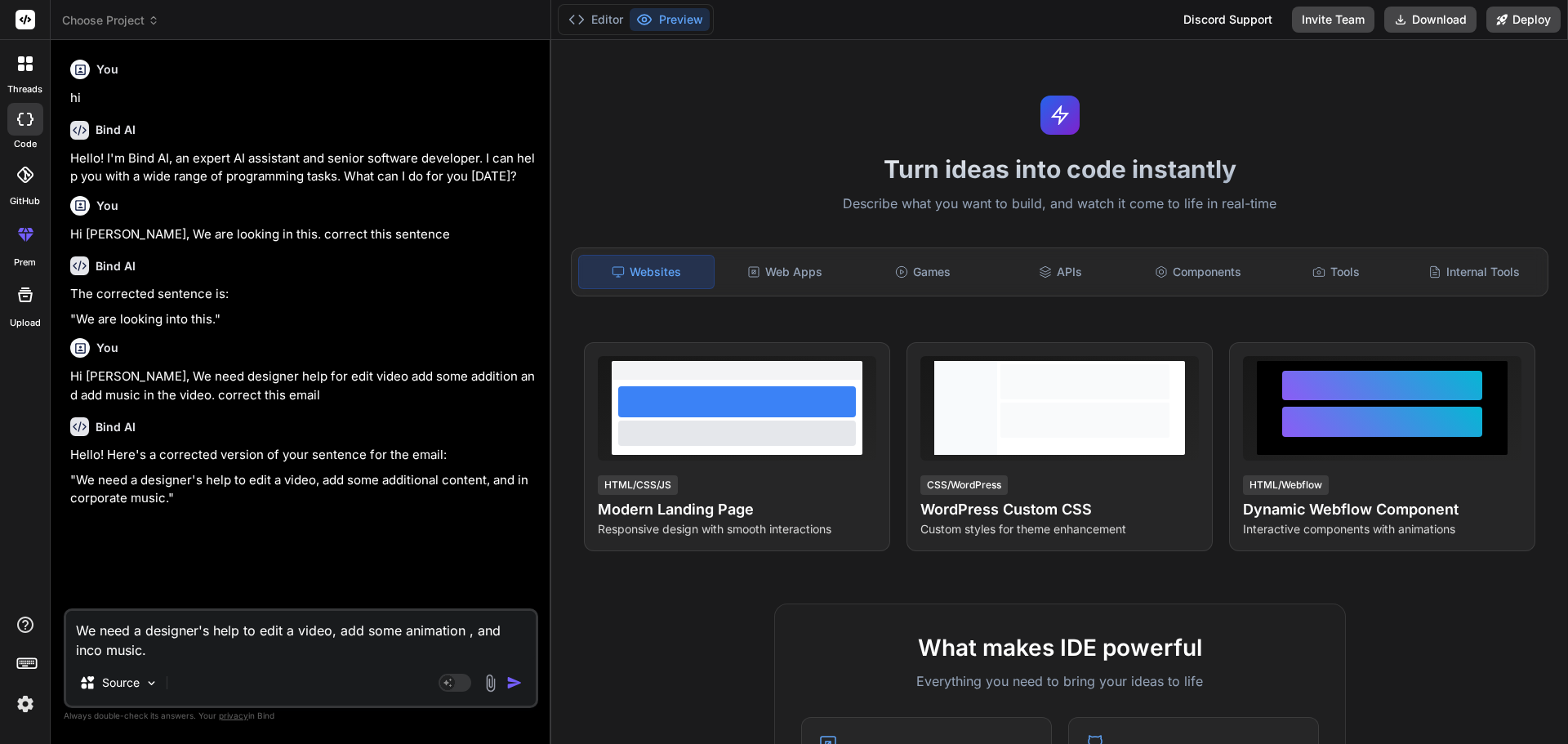
type textarea "We need a designer's help to edit a video, add some animation , and inc music."
type textarea "x"
type textarea "We need a designer's help to edit a video, add some animation , and in music."
type textarea "x"
type textarea "We need a designer's help to edit a video, add some animation , and i music."
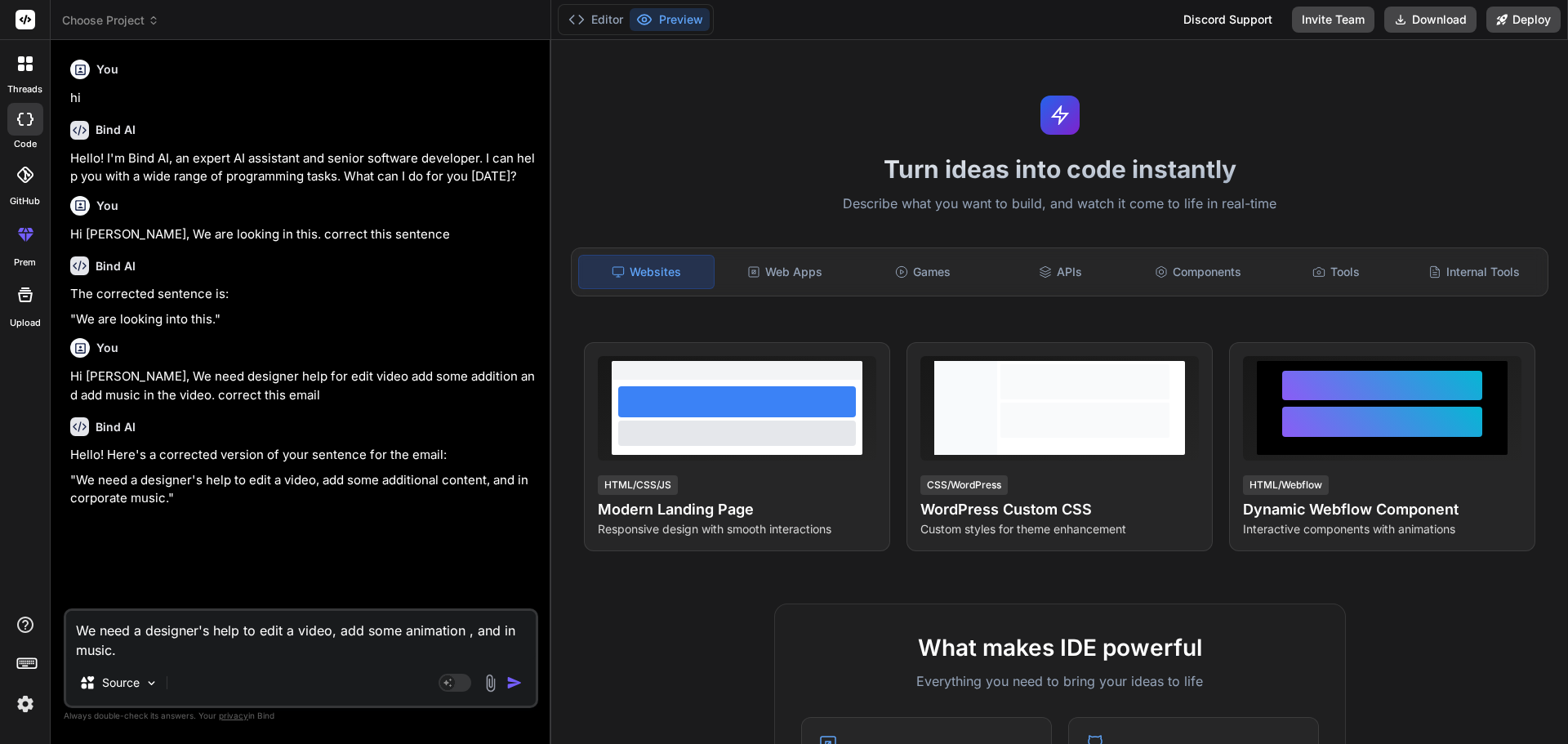
type textarea "x"
type textarea "We need a designer's help to edit a video, add some animation , and music."
type textarea "x"
type textarea "We need a designer's help to edit a video, add some animation , and a music."
type textarea "x"
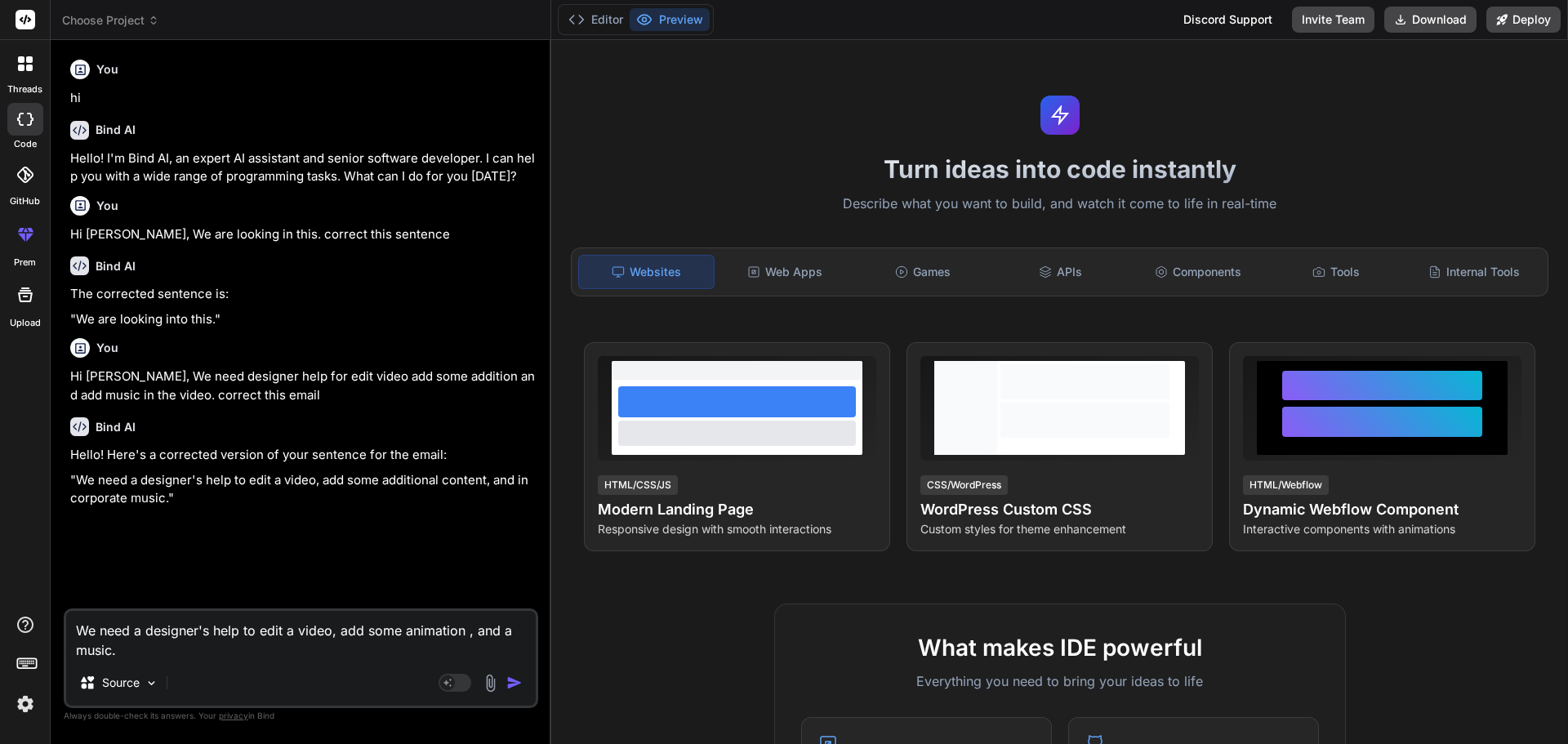
type textarea "We need a designer's help to edit a video, add some animation , and ad music."
type textarea "x"
type textarea "We need a designer's help to edit a video, add some animation , and add music."
type textarea "x"
type textarea "We need a designer's help to edit a video, add some animation , and add music."
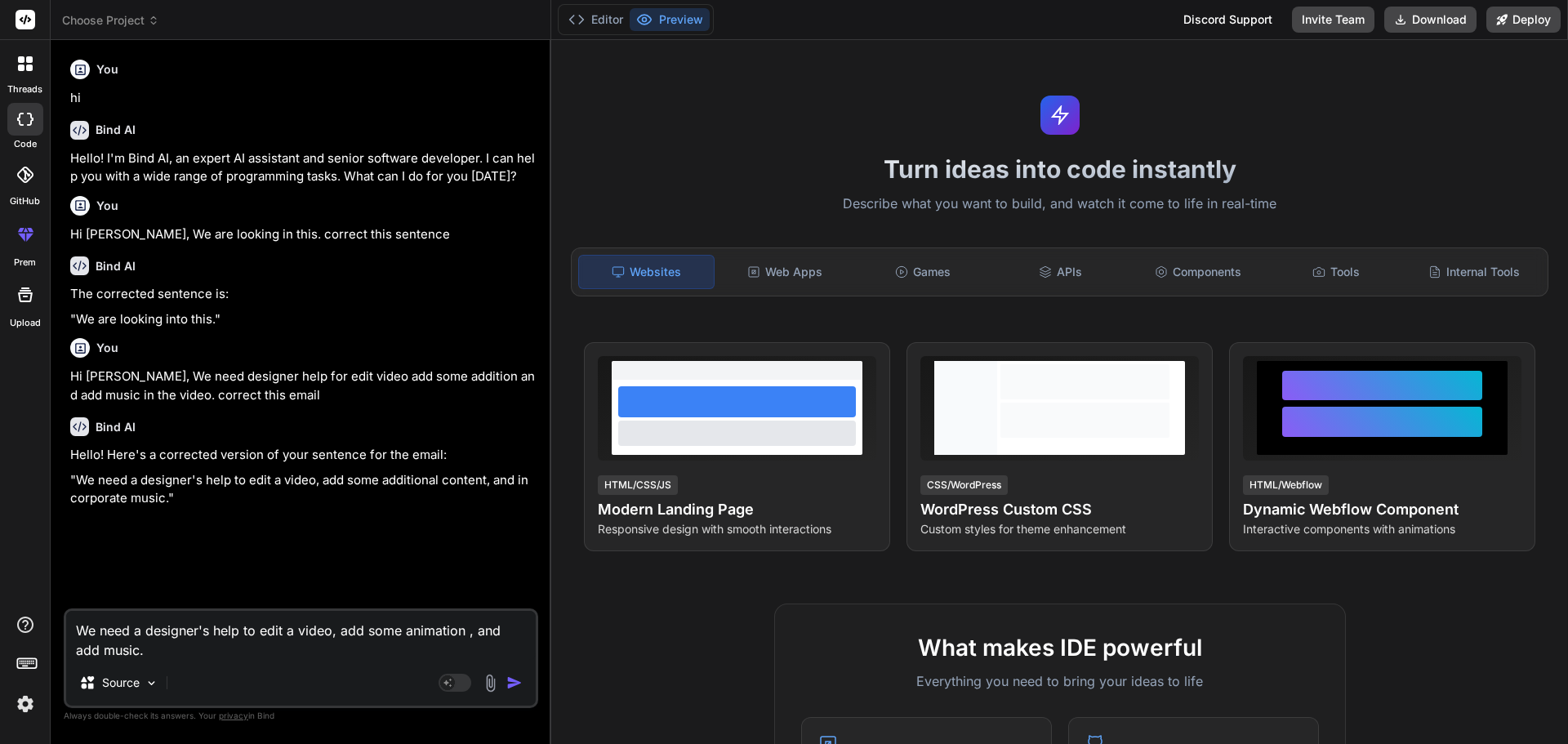
type textarea "x"
type textarea "We need a designer's help to edit a video, add some animation , and add m music."
type textarea "x"
type textarea "We need a designer's help to edit a video, add some animation , and add mu musi…"
type textarea "x"
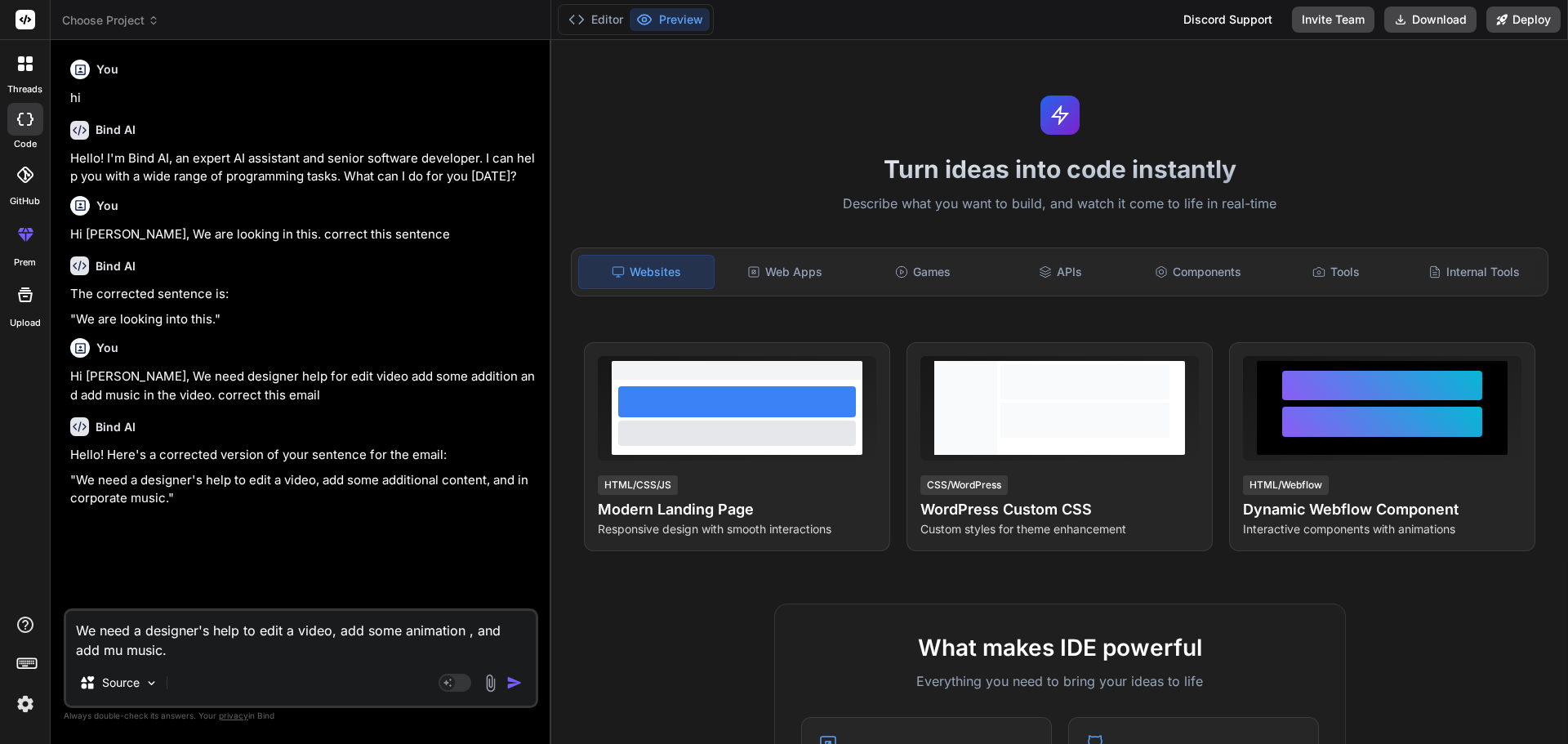
type textarea "We need a designer's help to edit a video, add some animation , and add mus mus…"
type textarea "x"
type textarea "We need a designer's help to edit a video, add some animation , and add musi mu…"
type textarea "x"
type textarea "We need a designer's help to edit a video, add some animation , and add music m…"
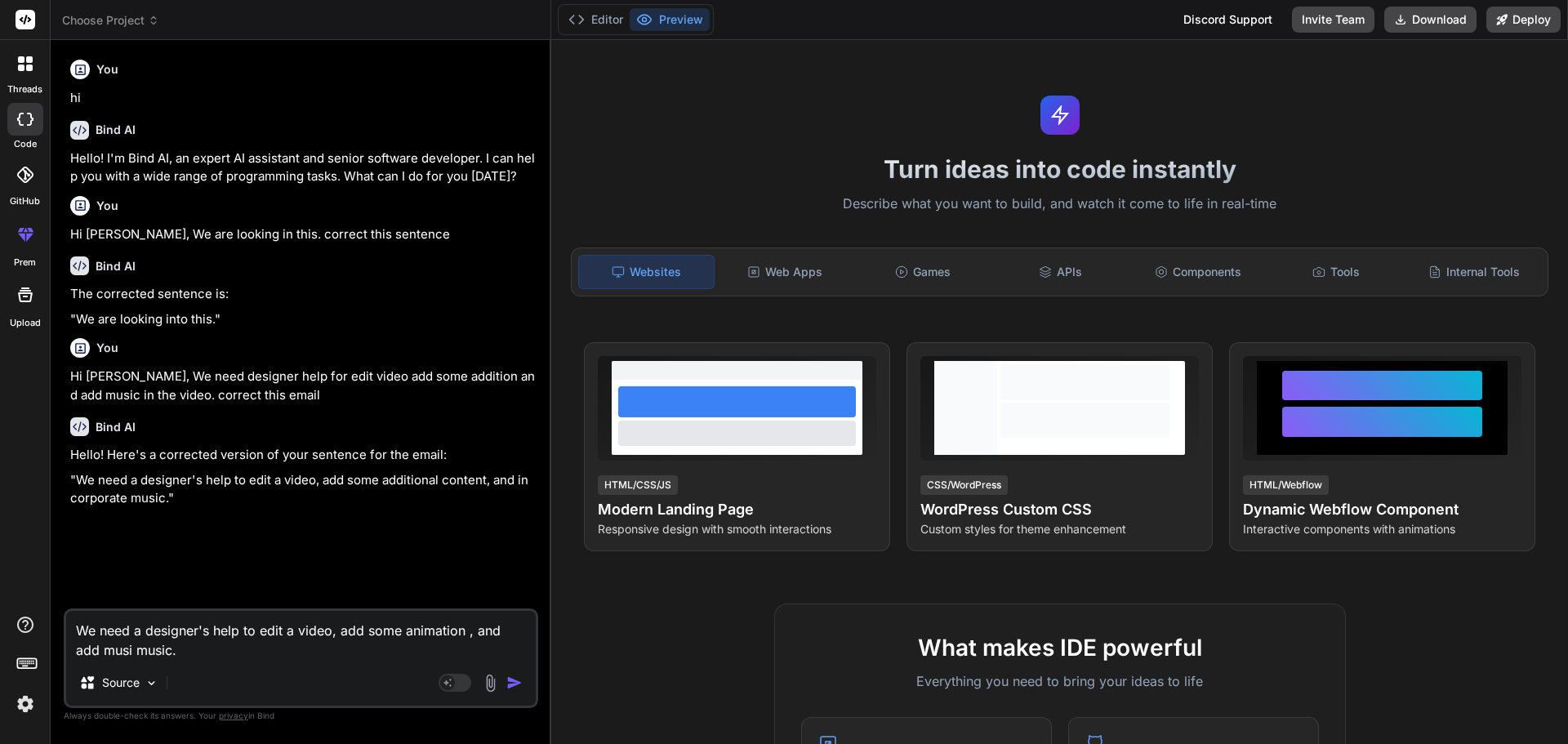
type textarea "x"
type textarea "We need a designer's help to edit a video, add some animation , and add music m…"
type textarea "x"
type textarea "We need a designer's help to edit a video, add some animation , and add music i…"
type textarea "x"
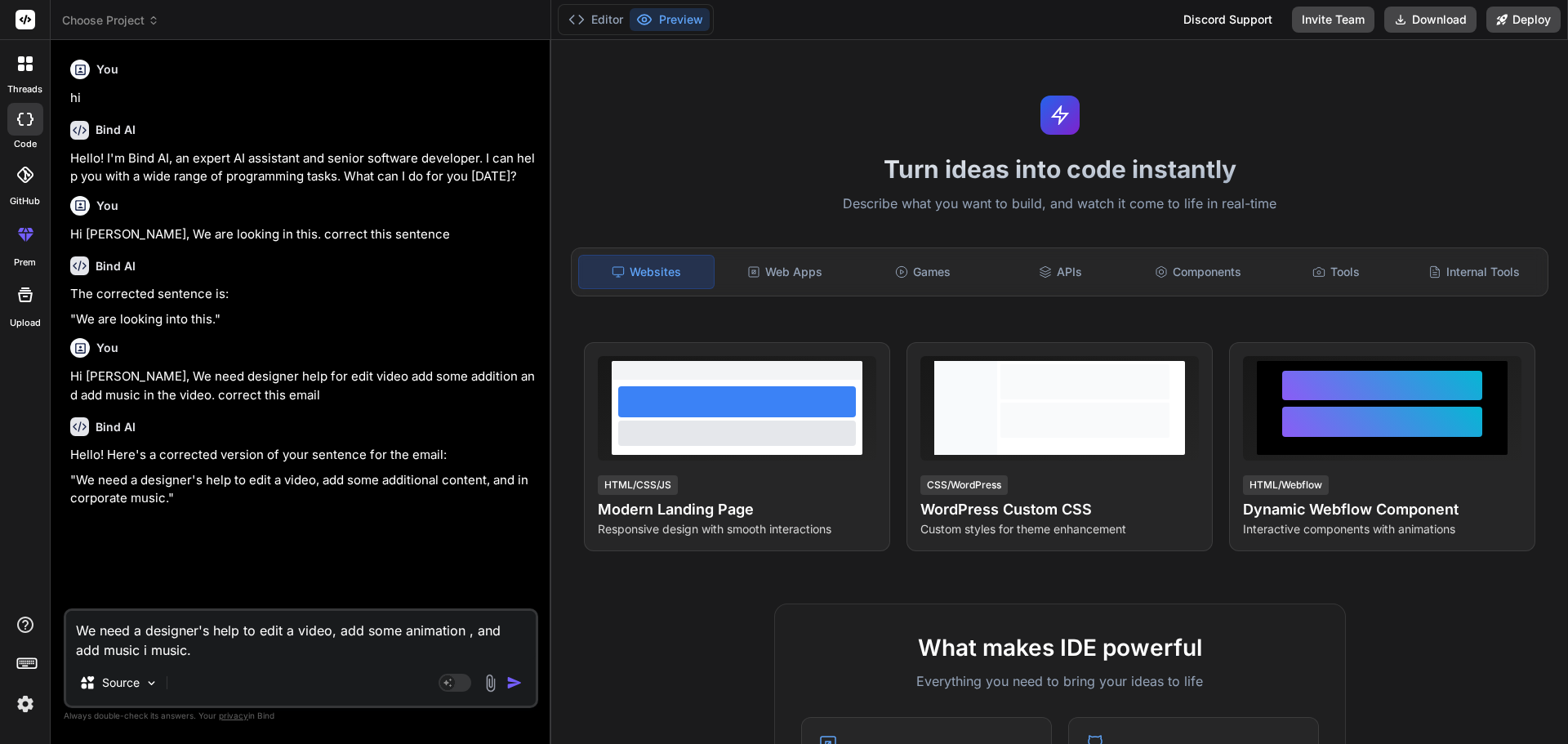
type textarea "We need a designer's help to edit a video, add some animation , and add music i…"
type textarea "x"
type textarea "We need a designer's help to edit a video, add some animation , and add music i…"
type textarea "x"
type textarea "We need a designer's help to edit a video, add some animation , and add music i…"
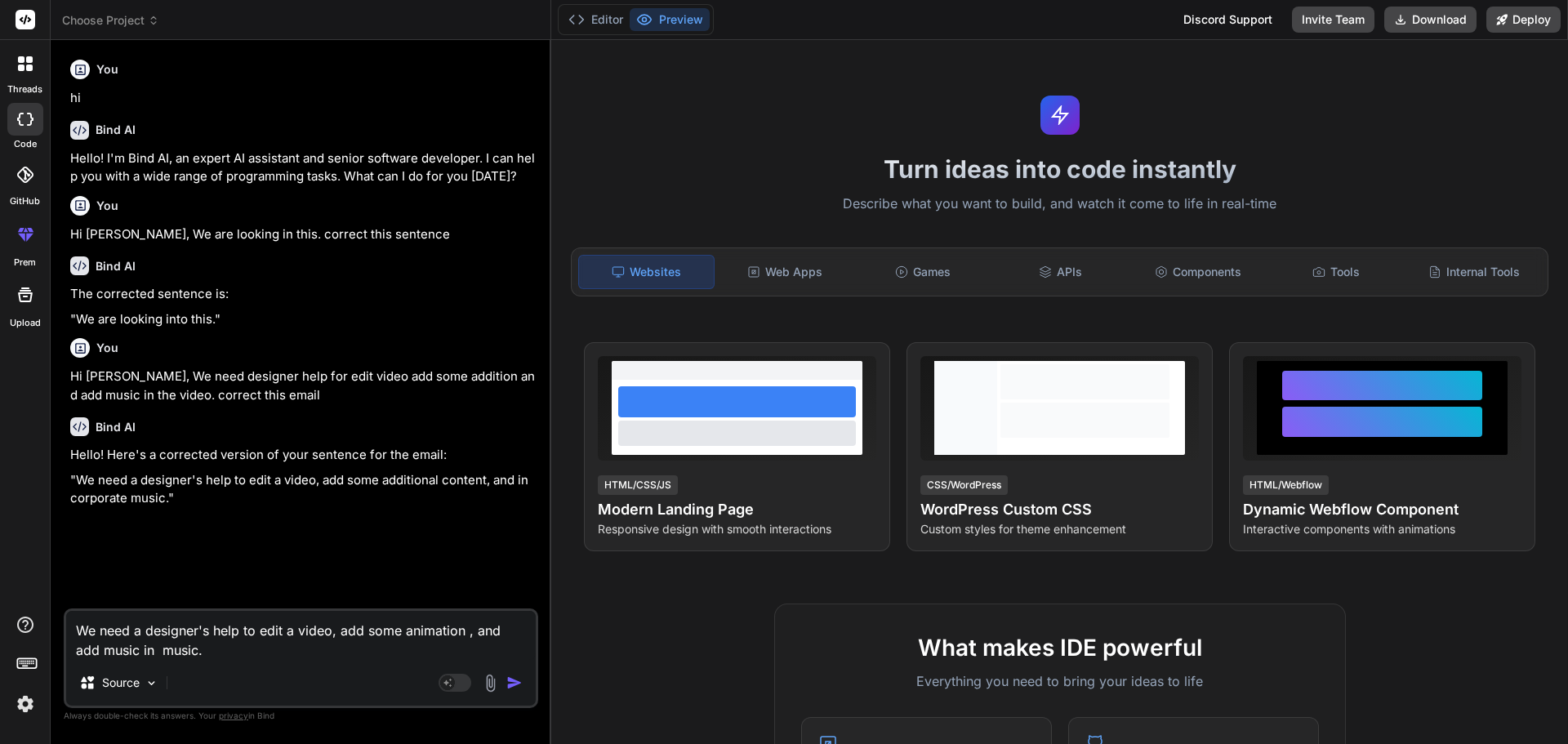
type textarea "x"
type textarea "We need a designer's help to edit a video, add some animation , and add music i…"
type textarea "x"
type textarea "We need a designer's help to edit a video, add some animation , and add music m…"
type textarea "x"
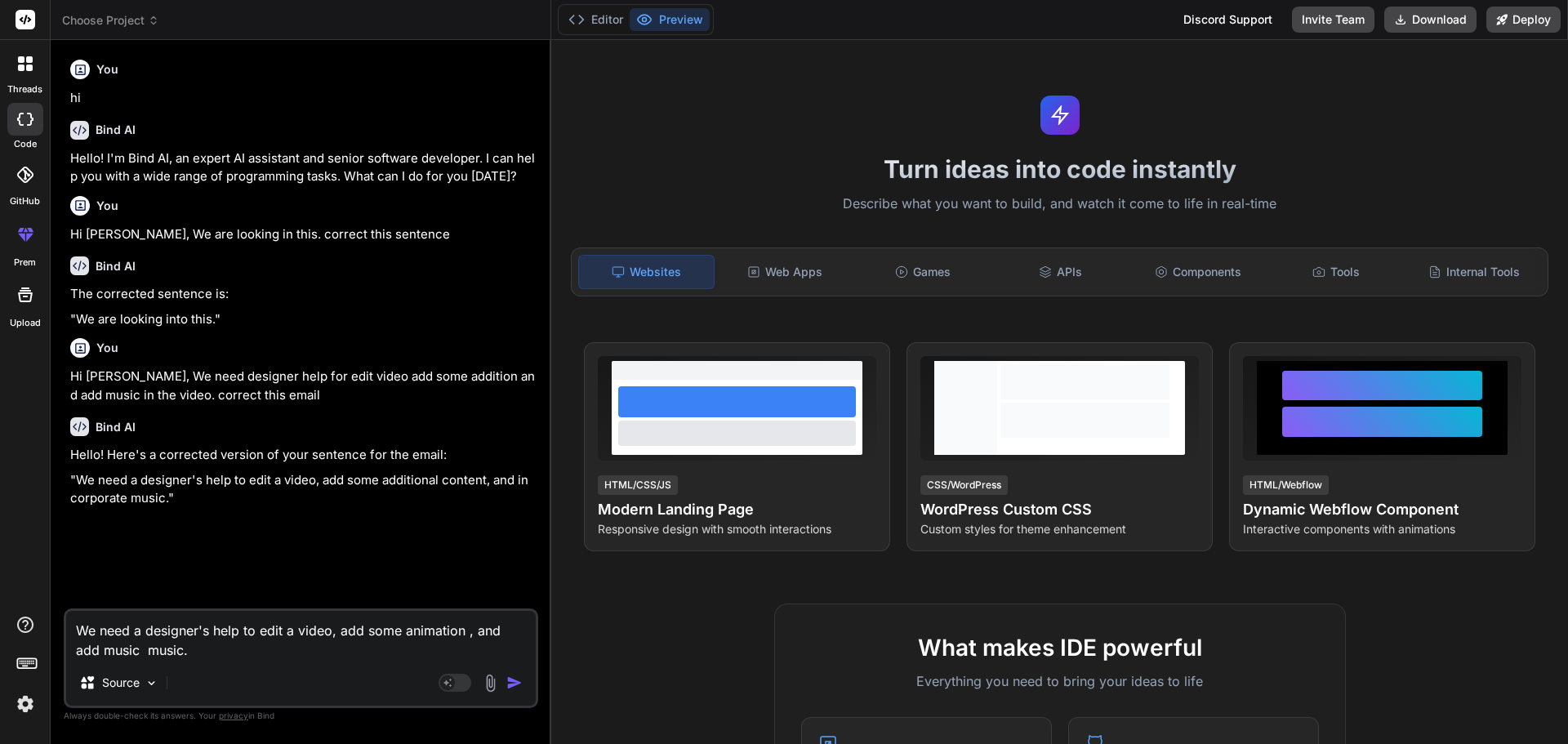
type textarea "We need a designer's help to edit a video, add some animation , and add music m…"
type textarea "x"
type textarea "We need a designer's help to edit a video, add some animation , and add music m…"
type textarea "x"
type textarea "We need a designer's help to edit a video, add some animation , and add music m…"
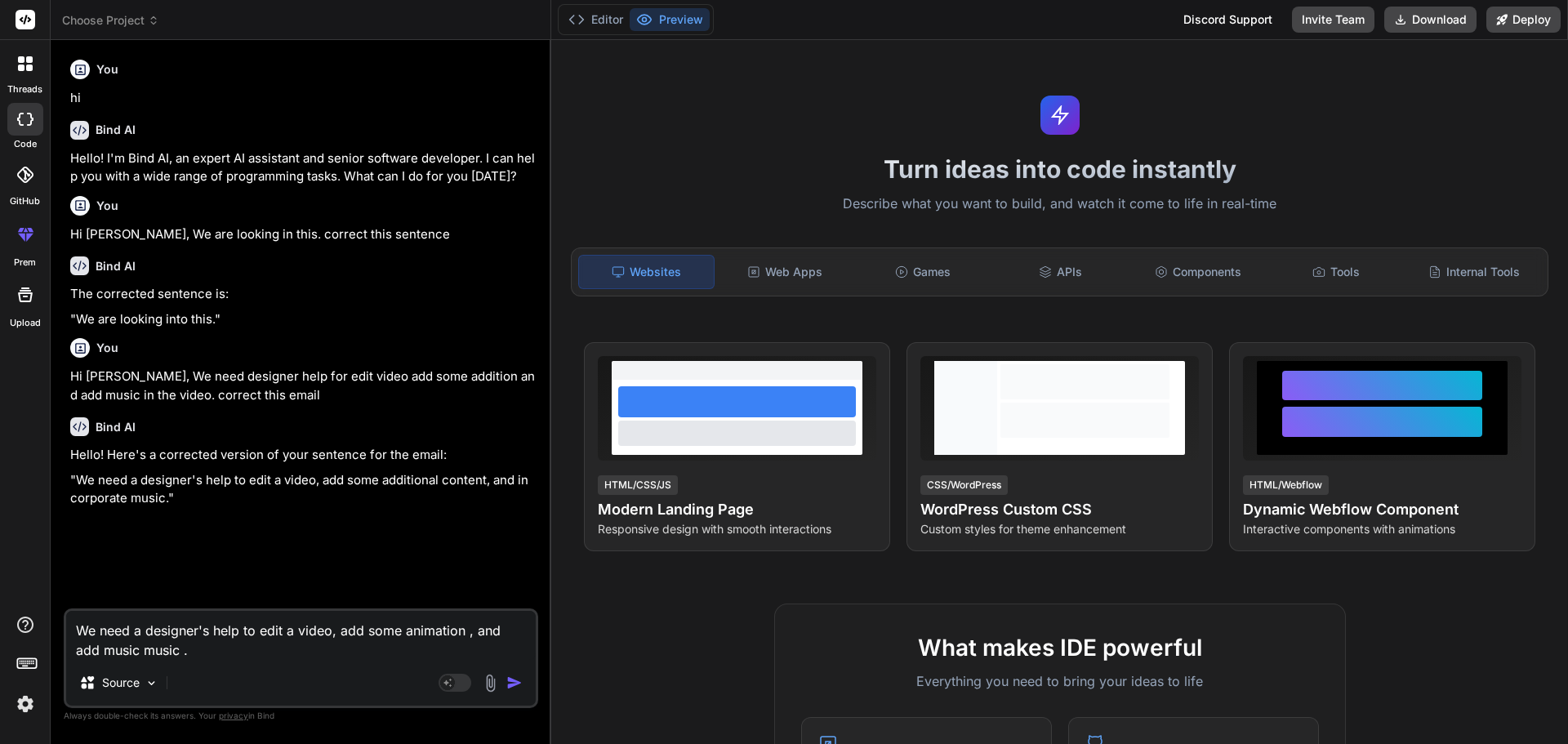
type textarea "x"
type textarea "We need a designer's help to edit a video, add some animation , and add music m…"
type textarea "x"
type textarea "We need a designer's help to edit a video, add some animation , and add music m…"
type textarea "x"
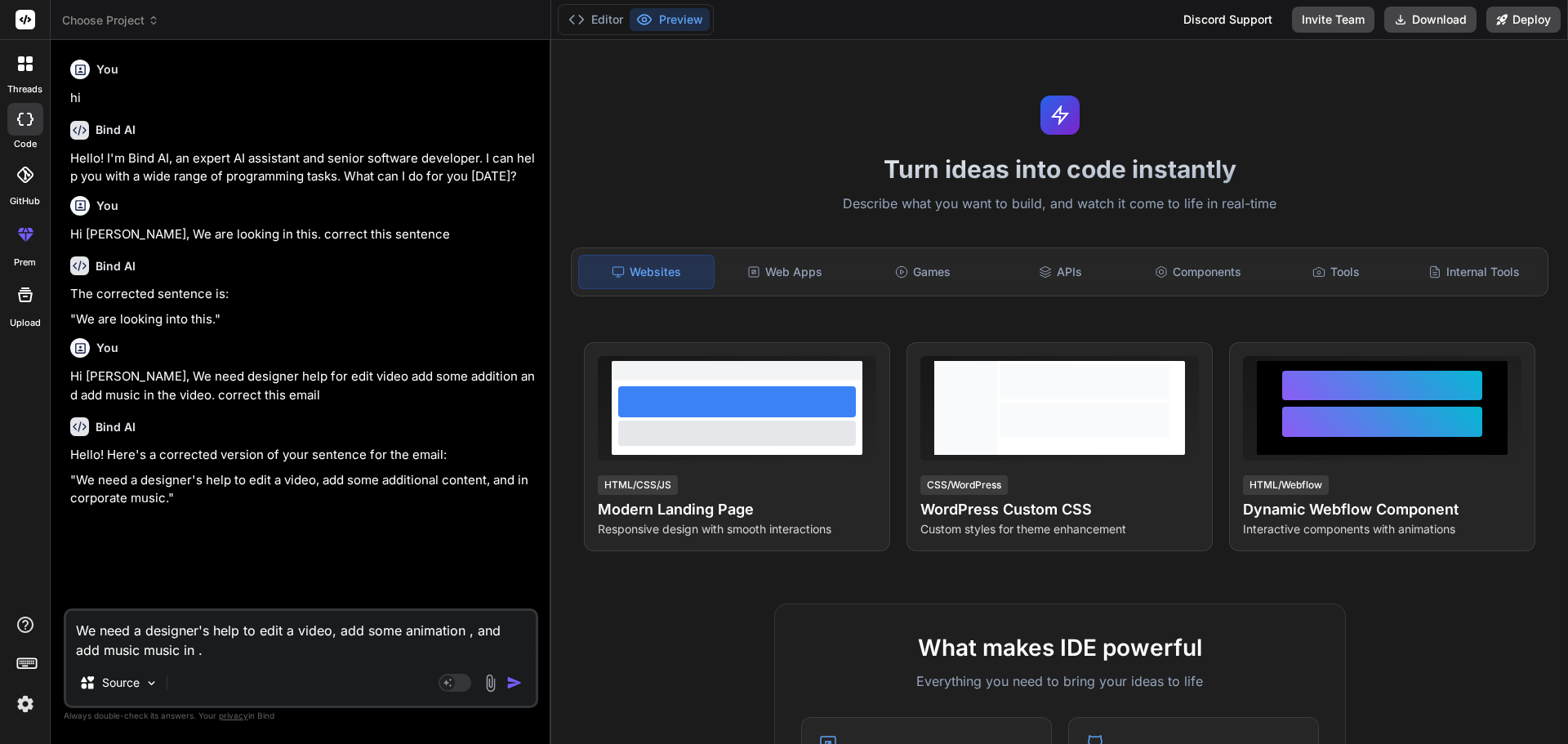
type textarea "We need a designer's help to edit a video, add some animation , and add music m…"
type textarea "x"
type textarea "We need a designer's help to edit a video, add some animation , and add music m…"
type textarea "x"
type textarea "We need a designer's help to edit a video, add some animation , and add music m…"
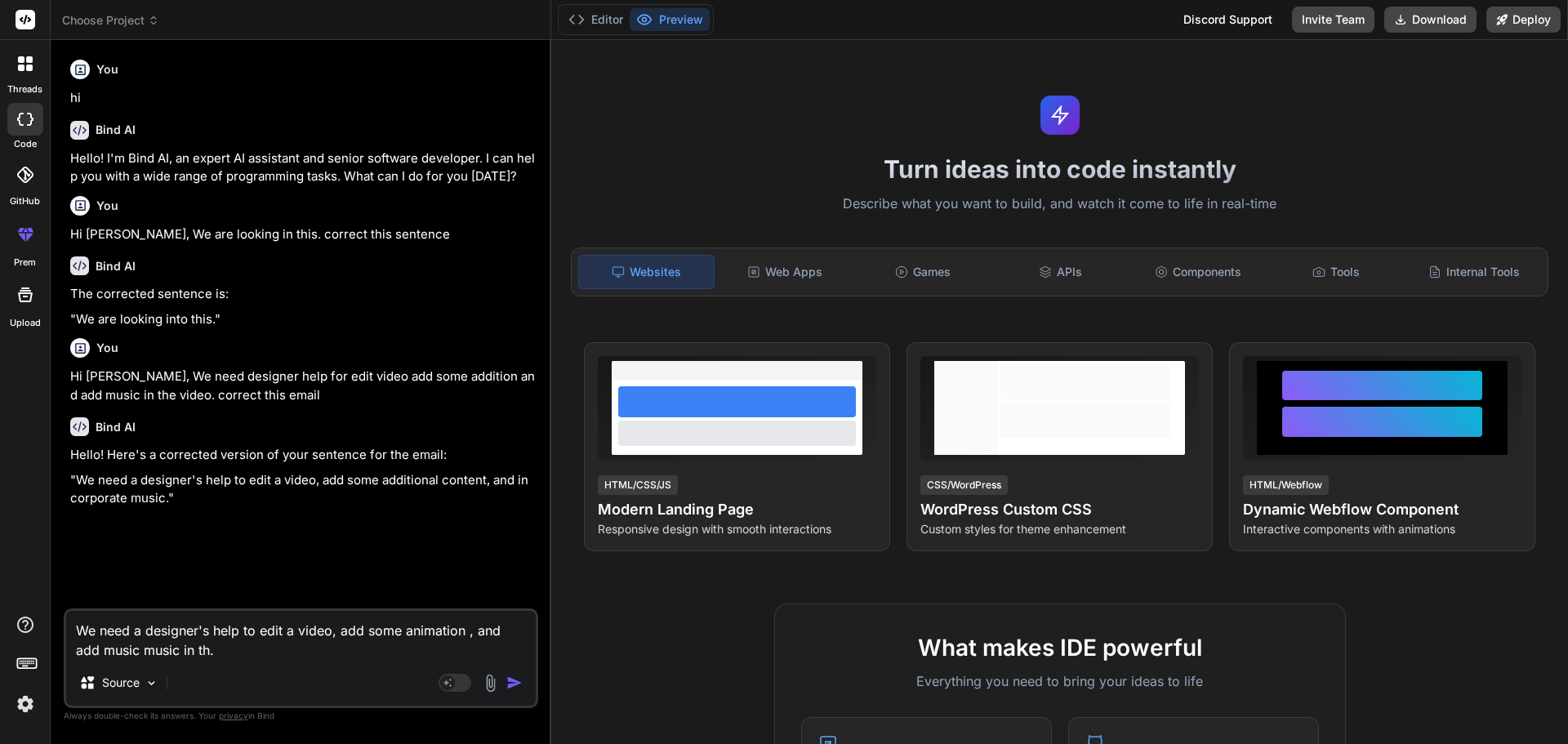
type textarea "x"
type textarea "We need a designer's help to edit a video, add some animation , and add music m…"
type textarea "x"
type textarea "We need a designer's help to edit a video, add some animation , and add music m…"
type textarea "x"
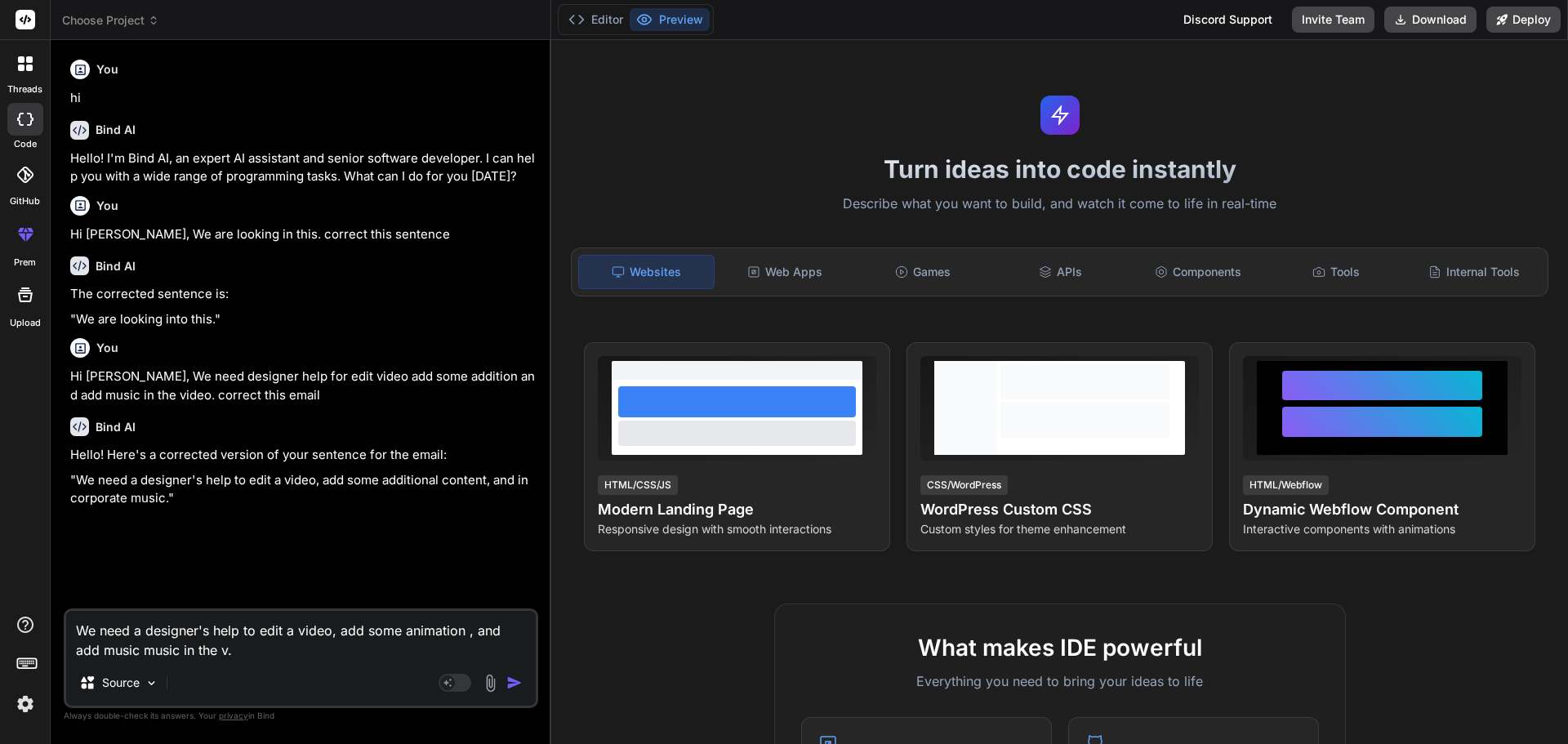
type textarea "We need a designer's help to edit a video, add some animation , and add music m…"
type textarea "x"
type textarea "We need a designer's help to edit a video, add some animation , and add music m…"
type textarea "x"
type textarea "We need a designer's help to edit a video, add some animation , and add music m…"
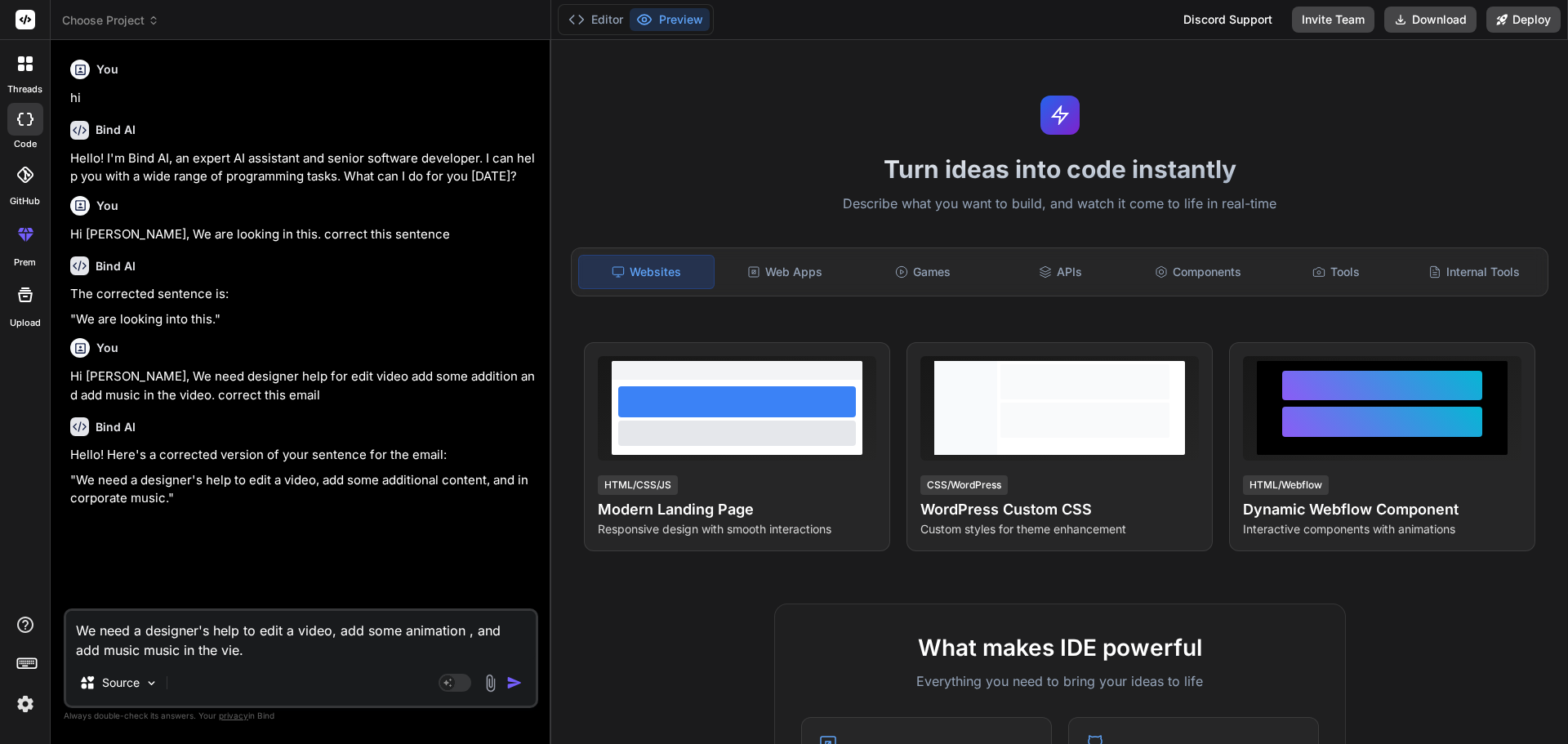
type textarea "x"
type textarea "We need a designer's help to edit a video, add some animation , and add music m…"
type textarea "x"
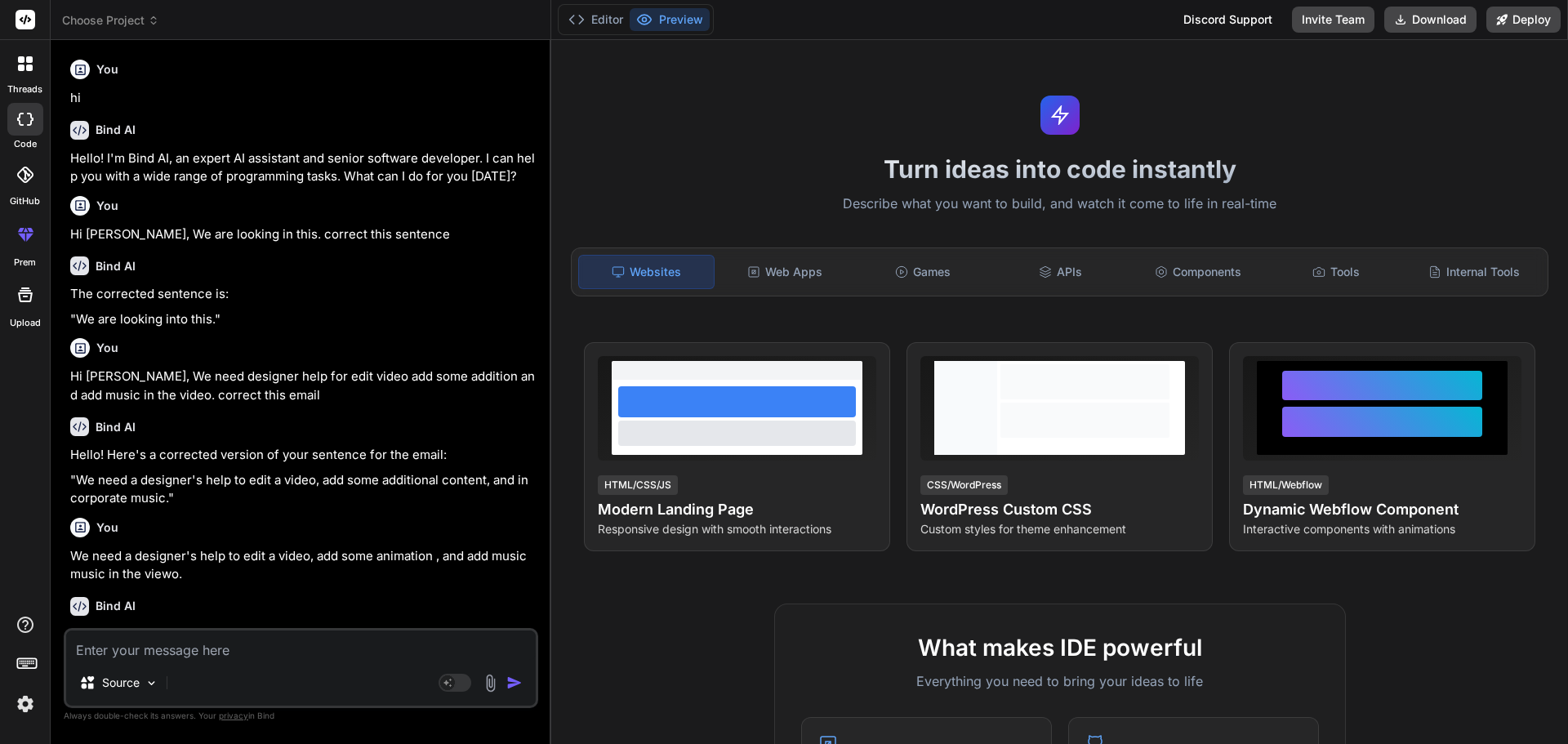
scroll to position [71, 0]
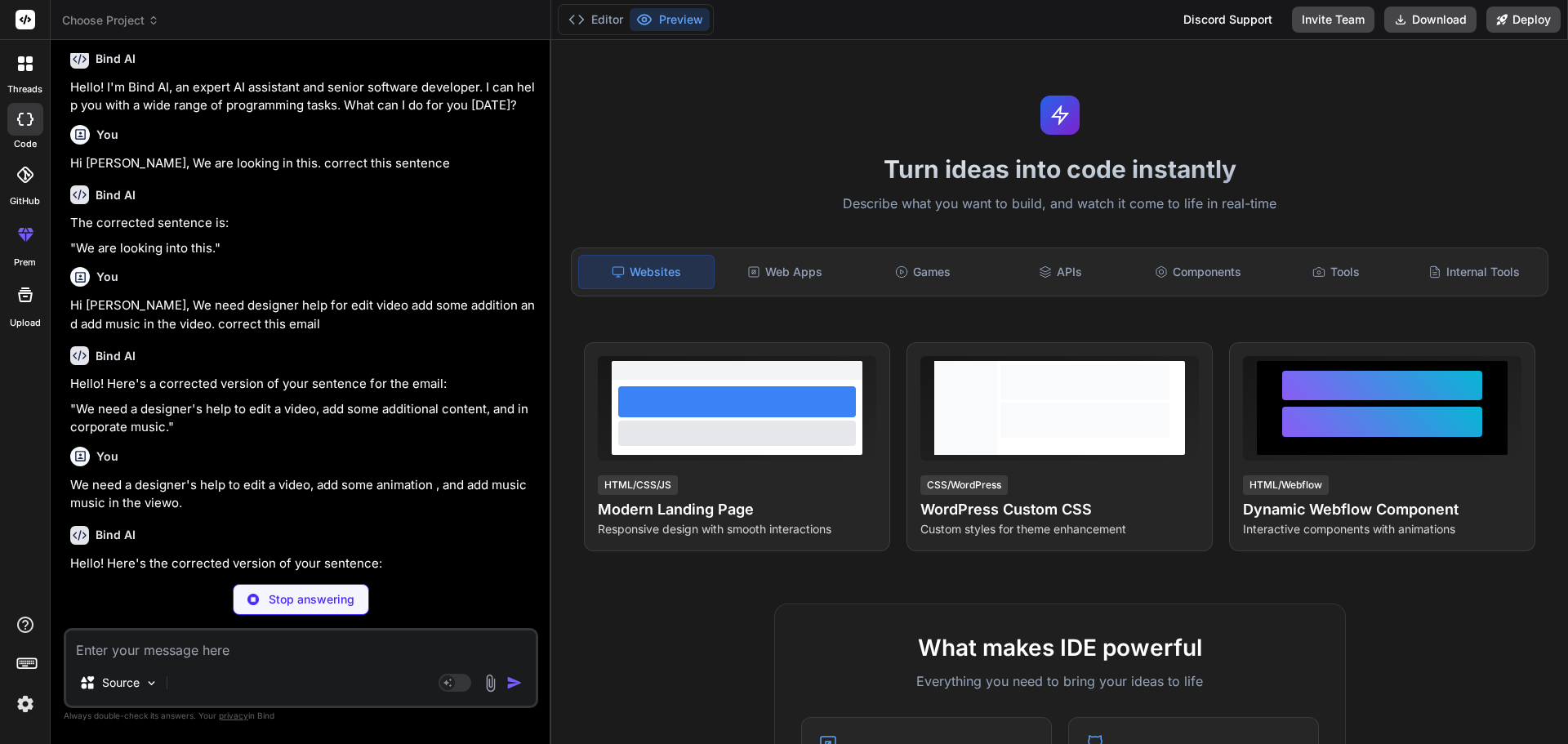
type textarea "x"
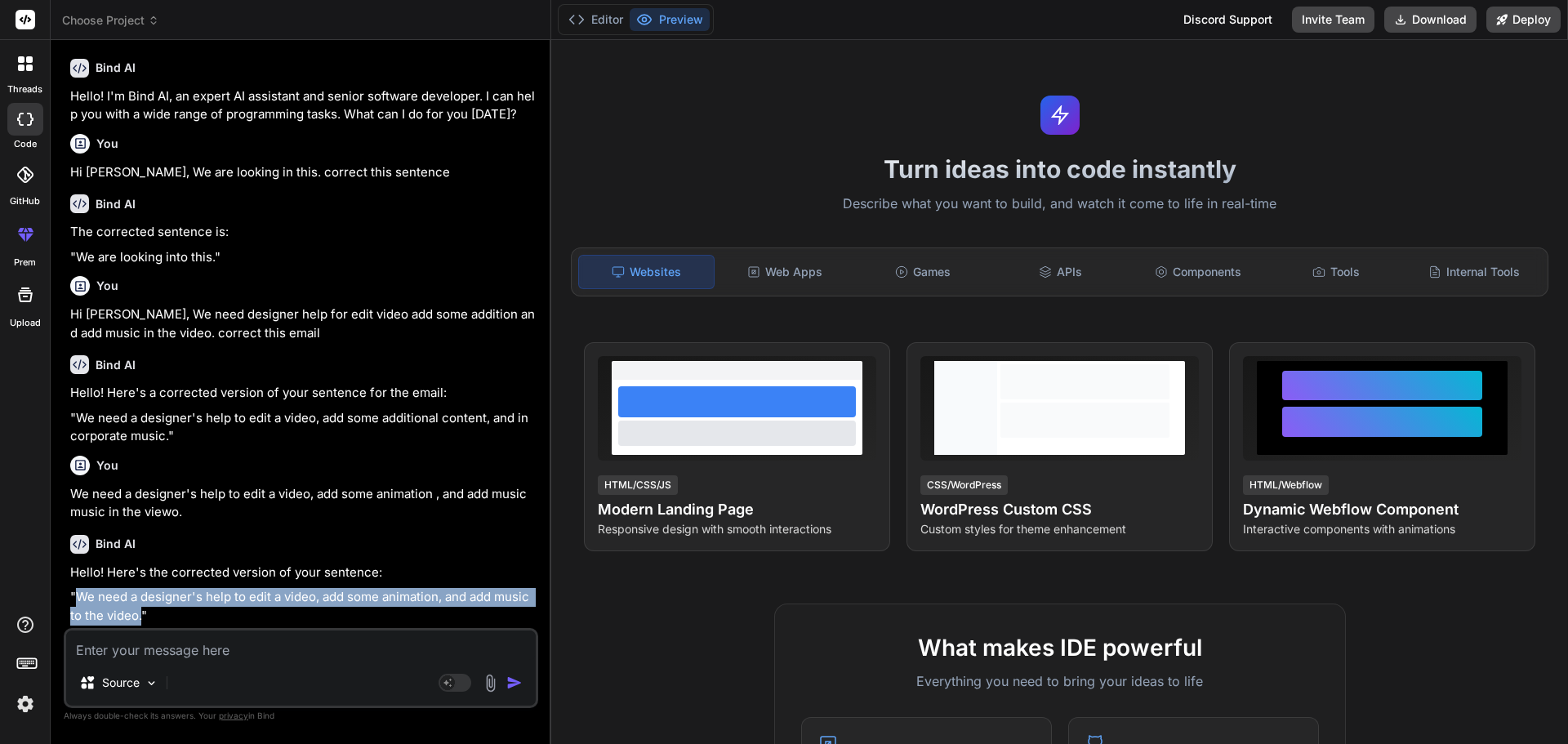
drag, startPoint x: 143, startPoint y: 619, endPoint x: 76, endPoint y: 597, distance: 70.5
click at [76, 597] on p ""We need a designer's help to edit a video, add some animation, and add music t…" at bounding box center [302, 607] width 465 height 37
copy p "We need a designer's help to edit a video, add some animation, and add music to…"
